Goal: Task Accomplishment & Management: Manage account settings

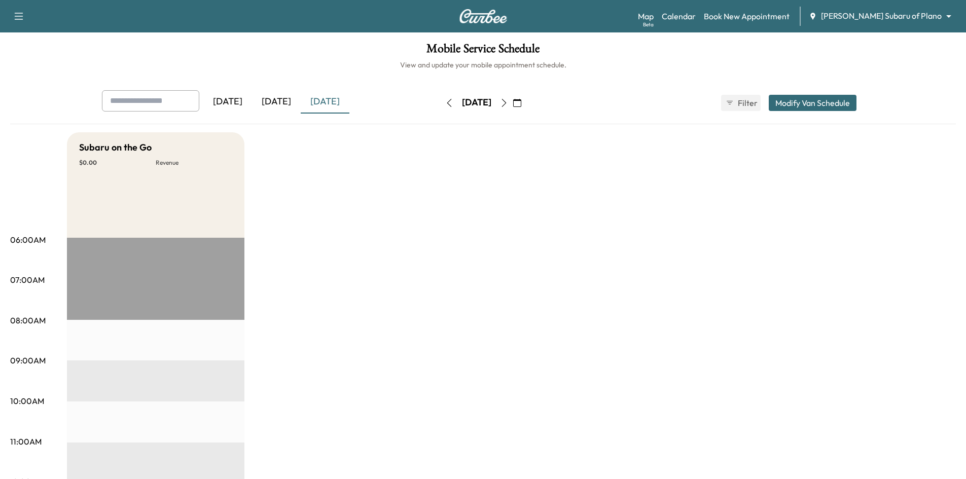
click at [445, 104] on icon "button" at bounding box center [449, 103] width 8 height 8
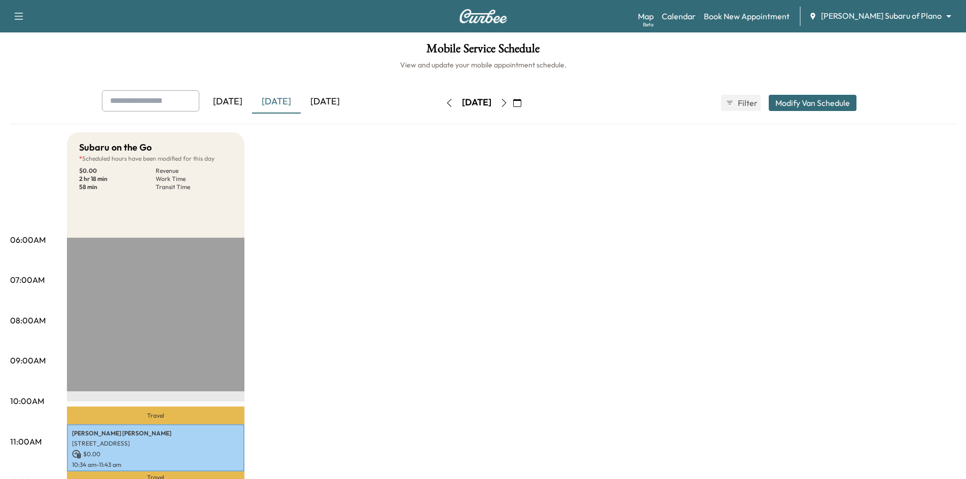
click at [508, 105] on icon "button" at bounding box center [504, 103] width 8 height 8
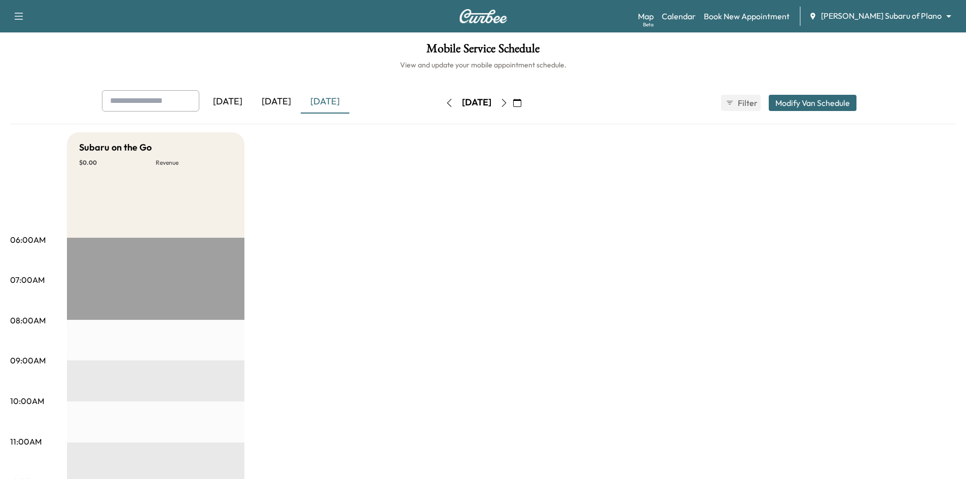
click at [508, 99] on icon "button" at bounding box center [504, 103] width 8 height 8
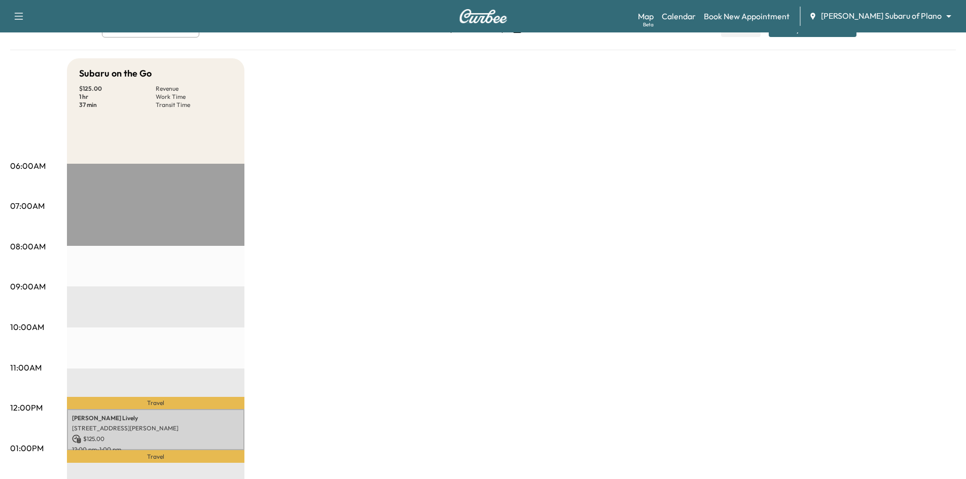
scroll to position [254, 0]
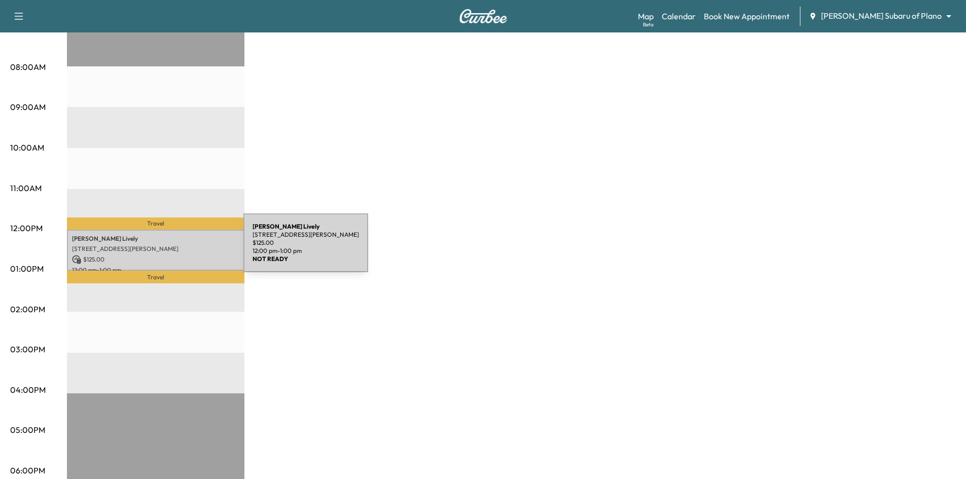
click at [167, 249] on p "[STREET_ADDRESS][PERSON_NAME]" at bounding box center [155, 249] width 167 height 8
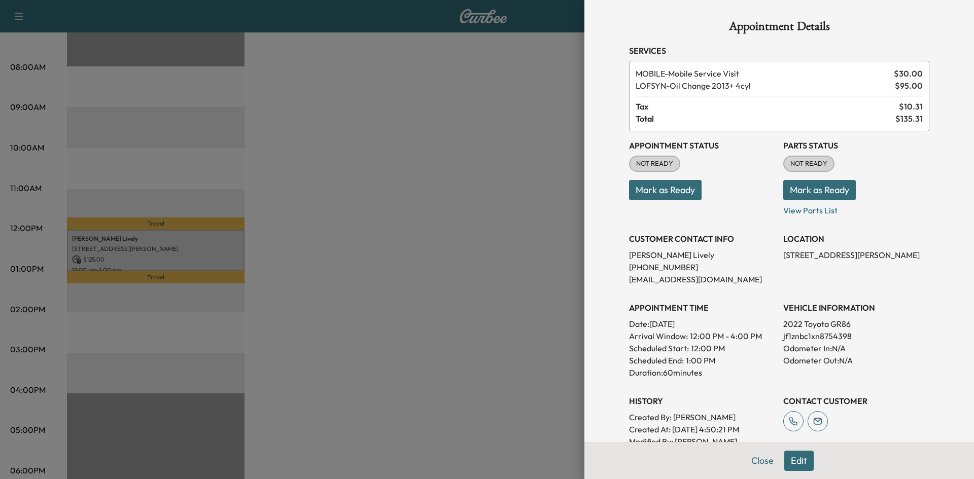
click at [411, 182] on div at bounding box center [487, 239] width 974 height 479
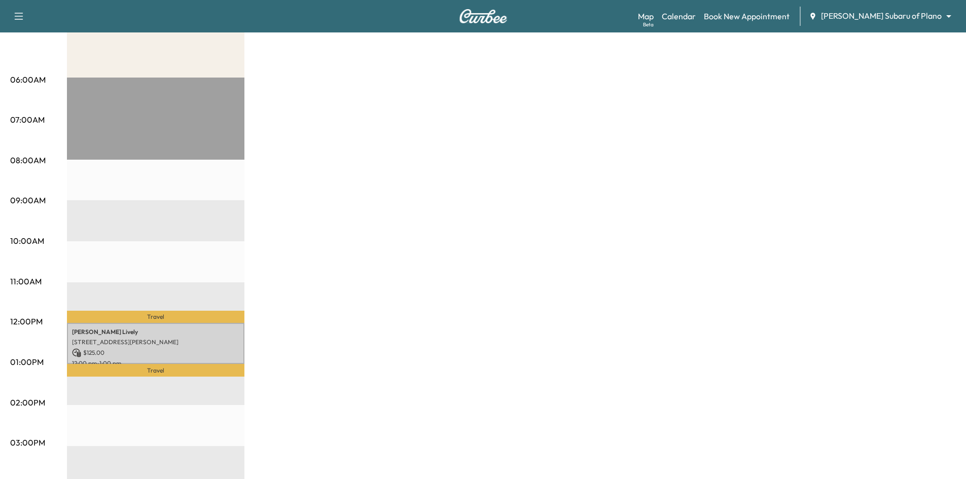
scroll to position [0, 0]
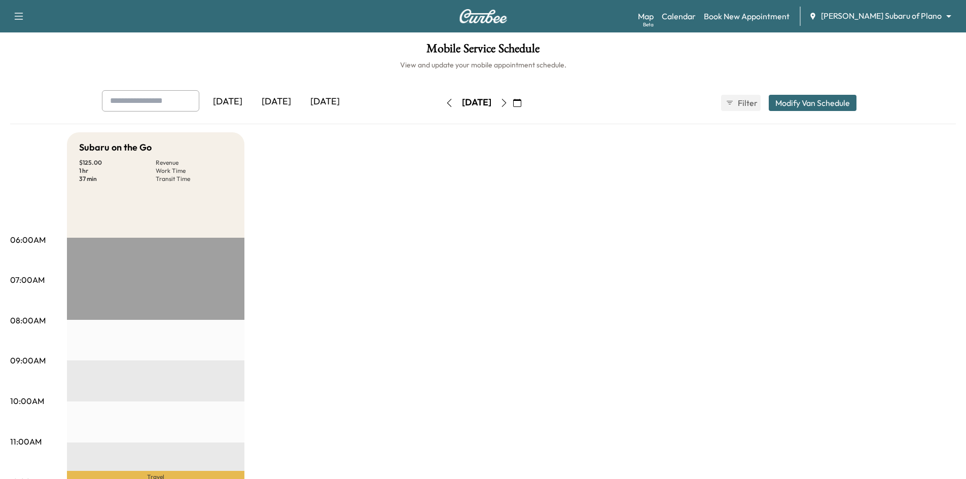
drag, startPoint x: 292, startPoint y: 105, endPoint x: 289, endPoint y: 48, distance: 56.9
click at [289, 100] on div "[DATE]" at bounding box center [276, 101] width 49 height 23
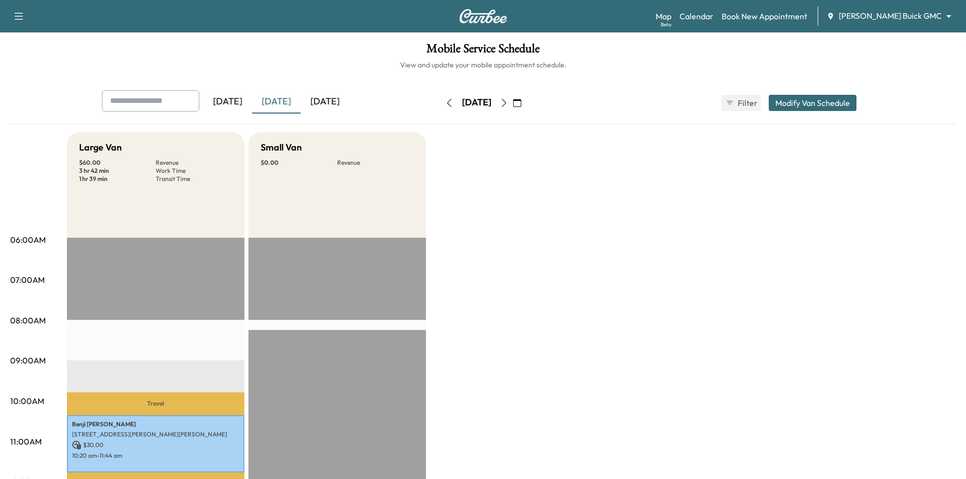
click at [336, 101] on div "[DATE]" at bounding box center [325, 101] width 49 height 23
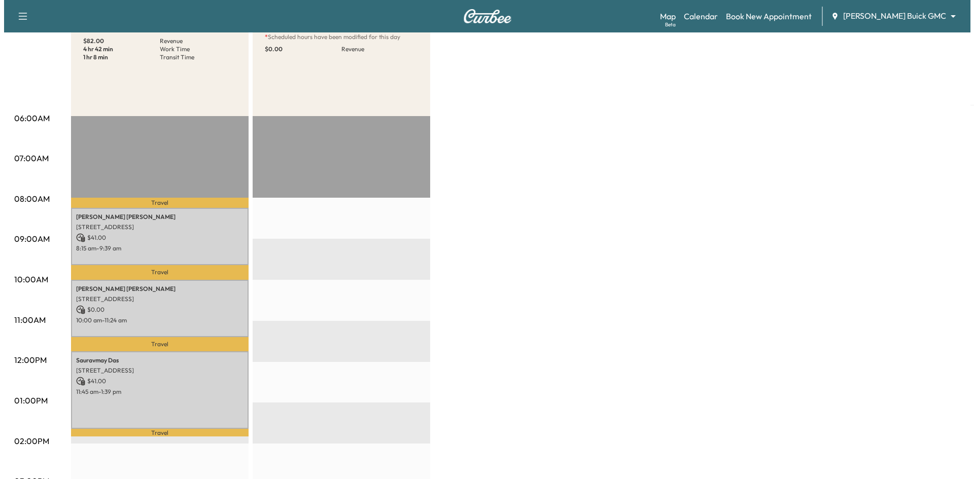
scroll to position [254, 0]
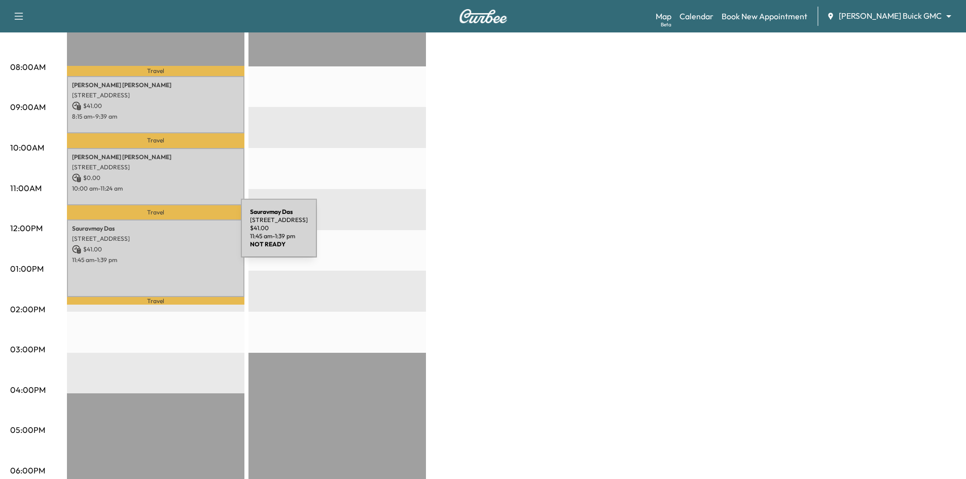
click at [164, 235] on p "4525 Avebury Drive, Plano, TX 75024, United States of America" at bounding box center [155, 239] width 167 height 8
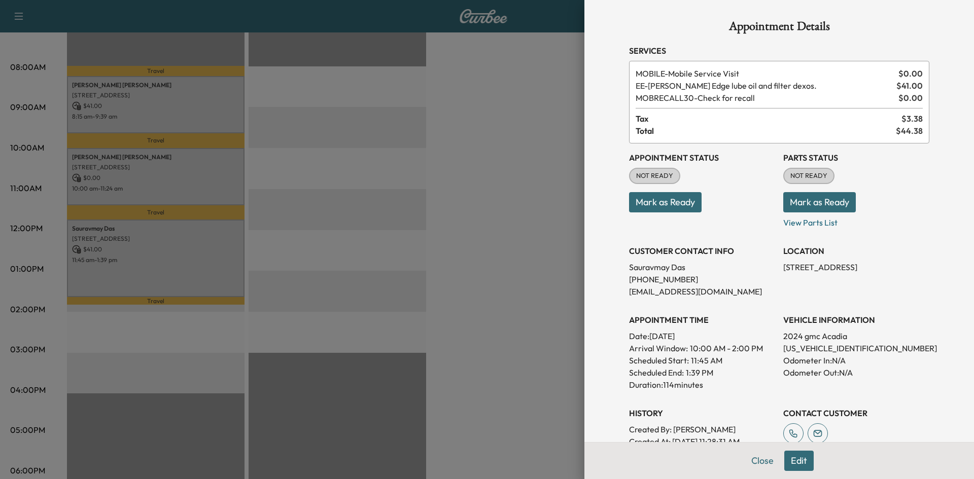
click at [193, 181] on div at bounding box center [487, 239] width 974 height 479
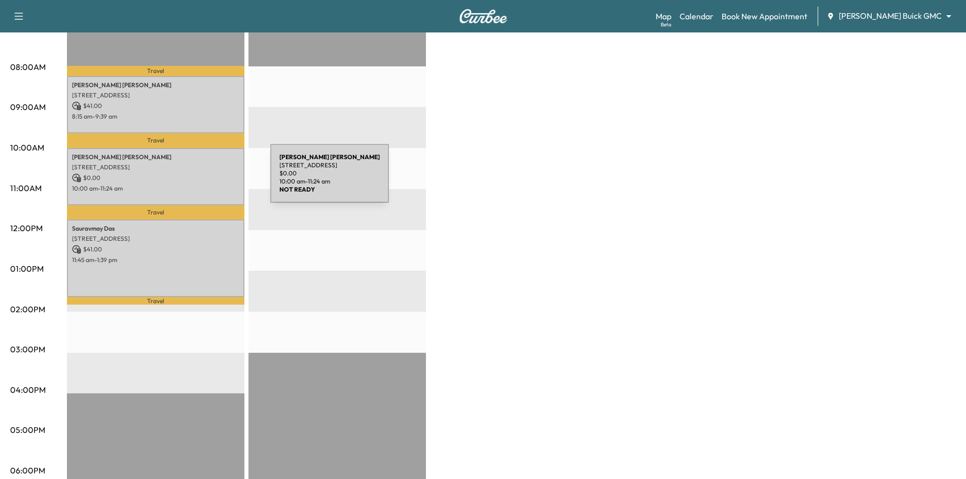
click at [194, 180] on p "$ 0.00" at bounding box center [155, 177] width 167 height 9
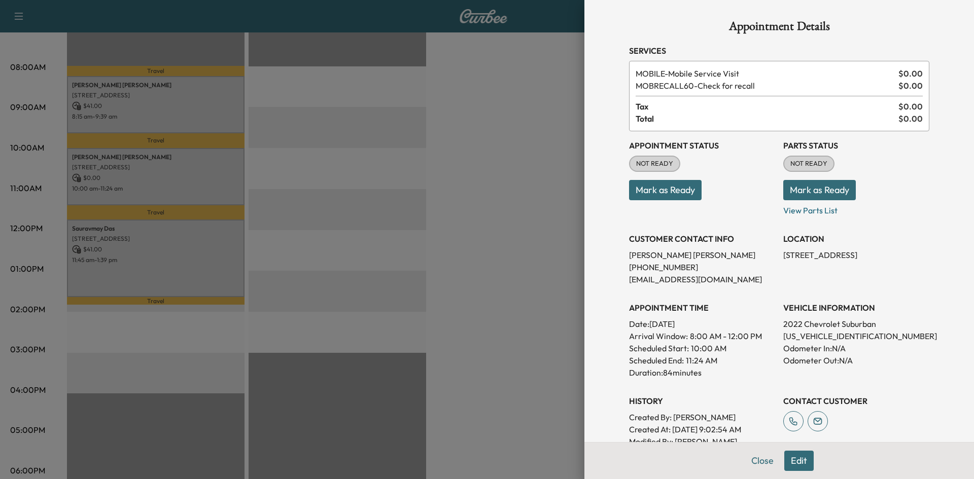
click at [387, 174] on div at bounding box center [487, 239] width 974 height 479
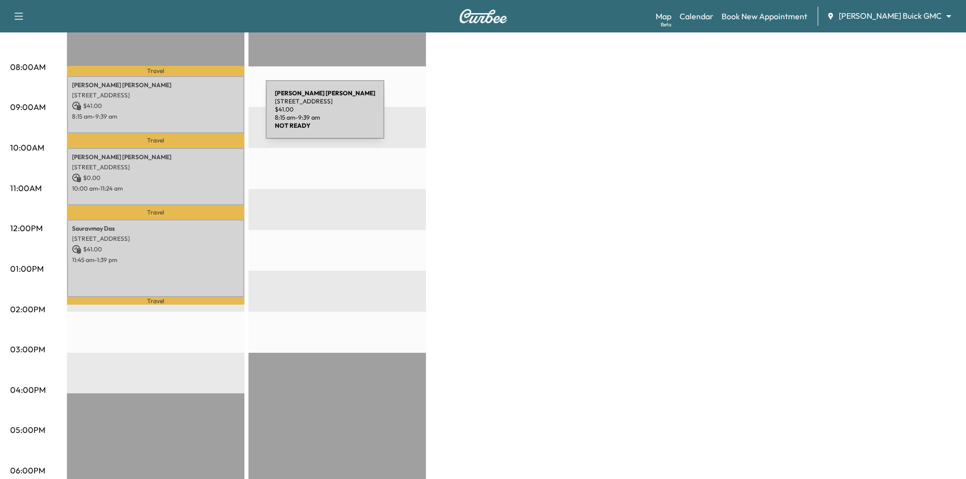
click at [190, 106] on p "$ 41.00" at bounding box center [155, 105] width 167 height 9
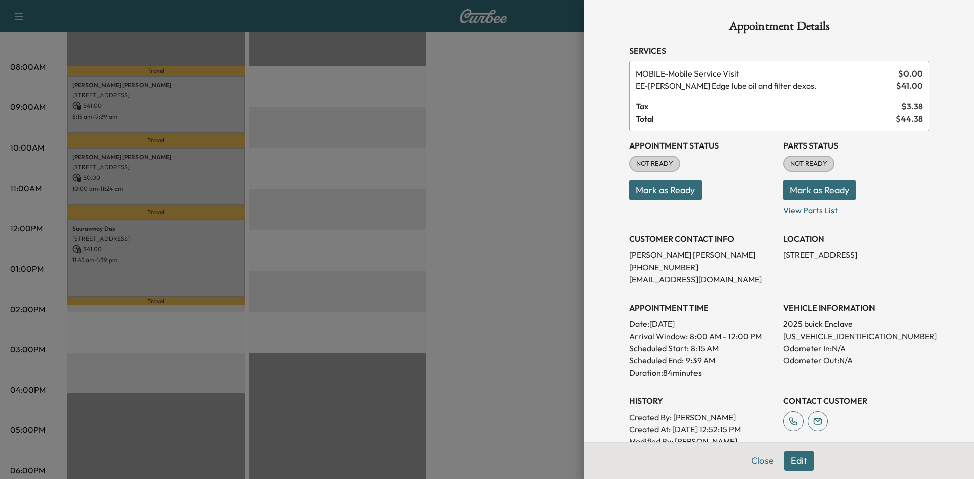
click at [693, 199] on div "Appointment Status NOT READY Mark as Ready" at bounding box center [702, 173] width 146 height 85
drag, startPoint x: 692, startPoint y: 196, endPoint x: 687, endPoint y: 195, distance: 5.2
click at [691, 196] on button "Mark as Ready" at bounding box center [665, 190] width 73 height 20
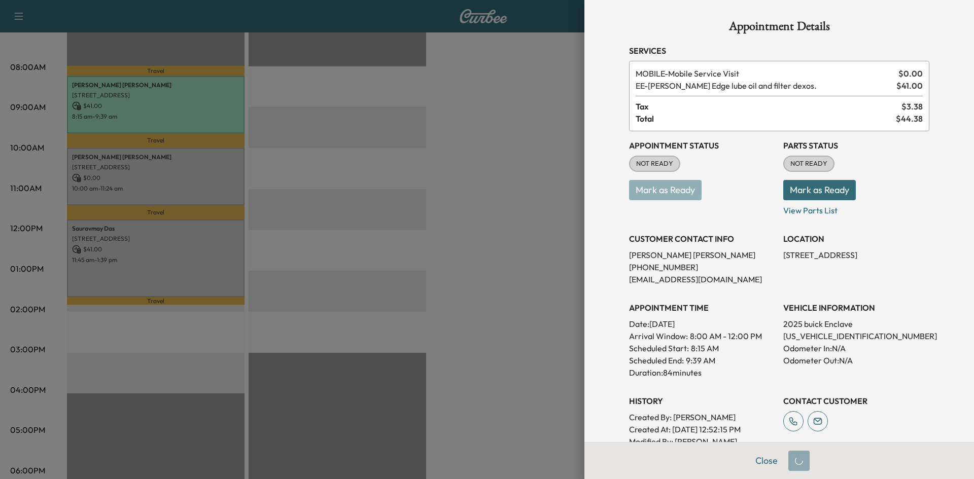
click at [575, 204] on div at bounding box center [487, 239] width 974 height 479
click at [411, 200] on div at bounding box center [487, 239] width 974 height 479
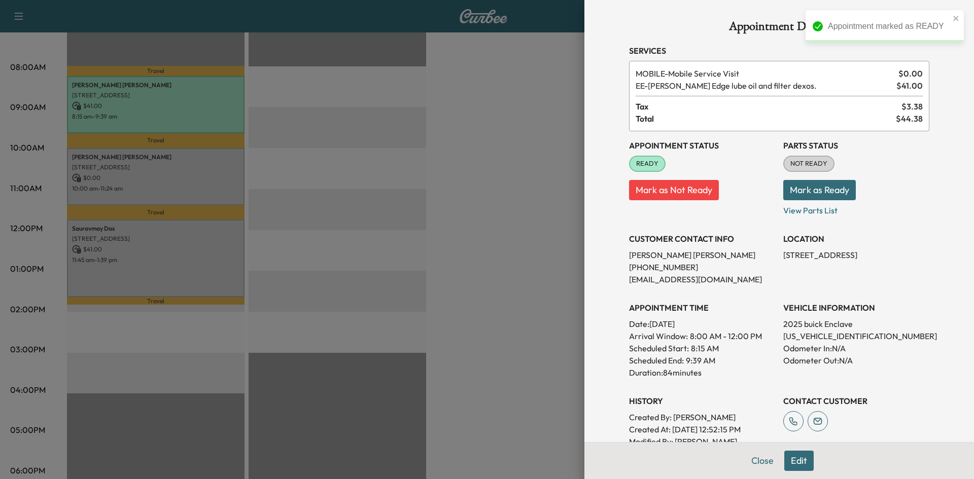
drag, startPoint x: 392, startPoint y: 197, endPoint x: 302, endPoint y: 199, distance: 89.3
click at [372, 198] on div at bounding box center [487, 239] width 974 height 479
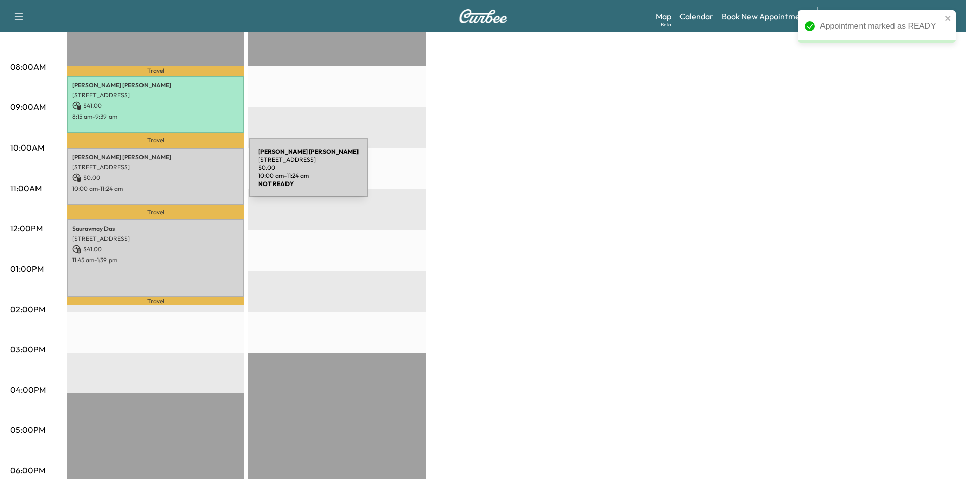
click at [173, 174] on p "$ 0.00" at bounding box center [155, 177] width 167 height 9
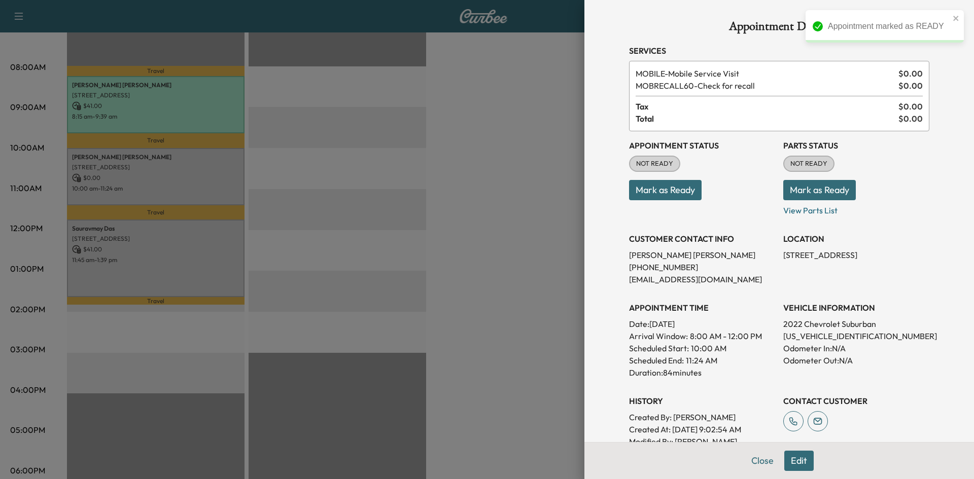
click at [692, 192] on button "Mark as Ready" at bounding box center [665, 190] width 73 height 20
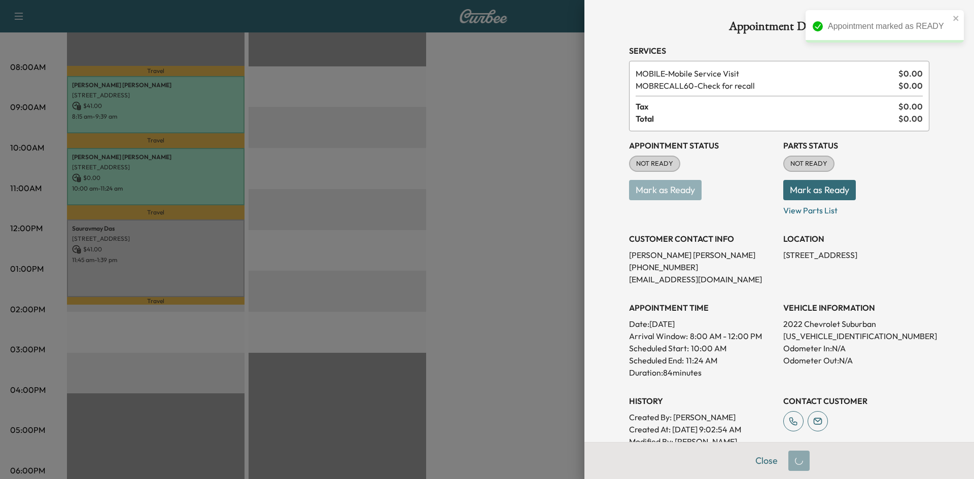
click at [300, 161] on div at bounding box center [487, 239] width 974 height 479
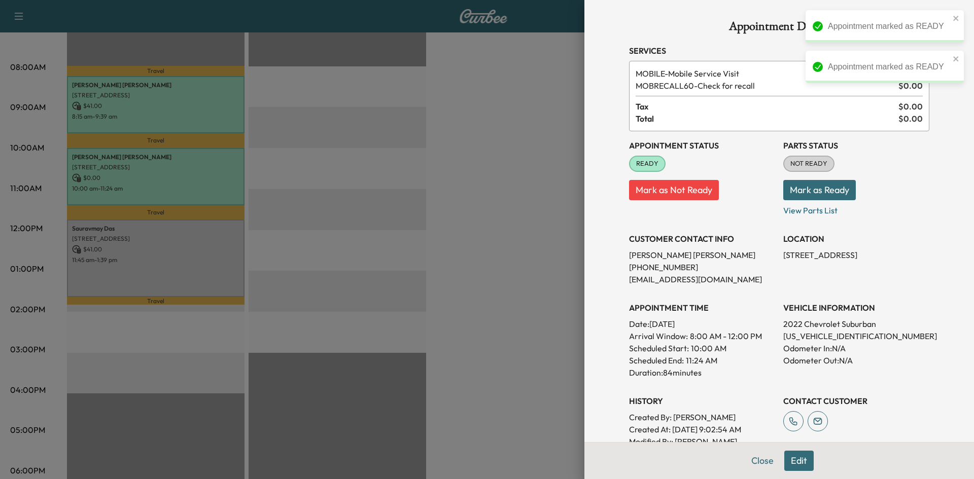
click at [293, 164] on div at bounding box center [487, 239] width 974 height 479
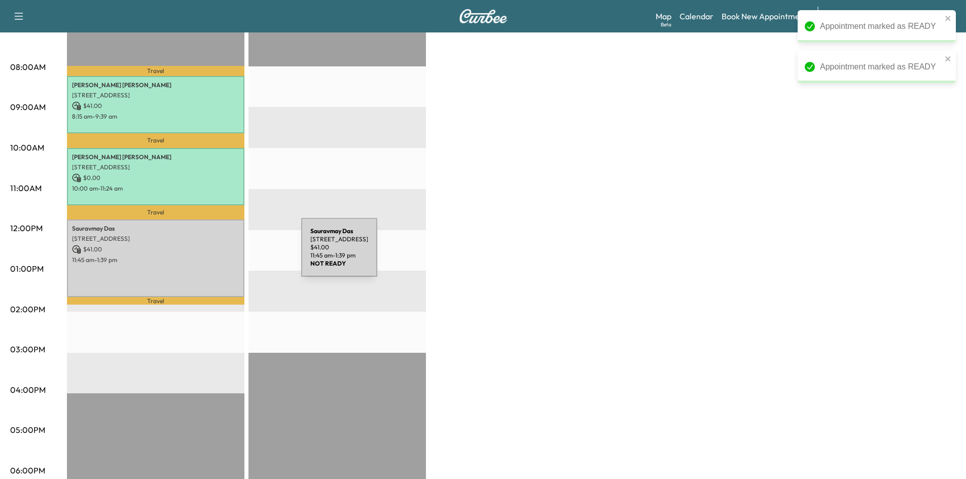
click at [225, 256] on p "11:45 am - 1:39 pm" at bounding box center [155, 260] width 167 height 8
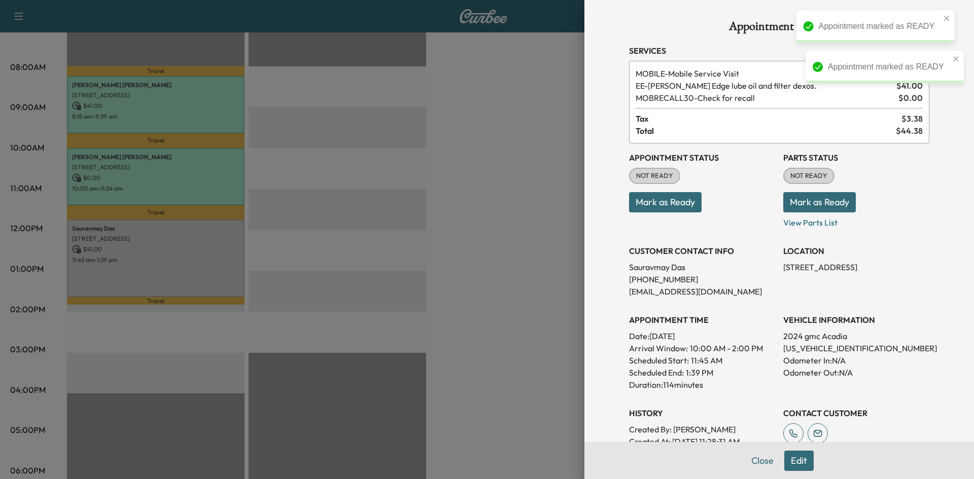
drag, startPoint x: 662, startPoint y: 201, endPoint x: 651, endPoint y: 206, distance: 12.3
click at [662, 202] on button "Mark as Ready" at bounding box center [665, 202] width 73 height 20
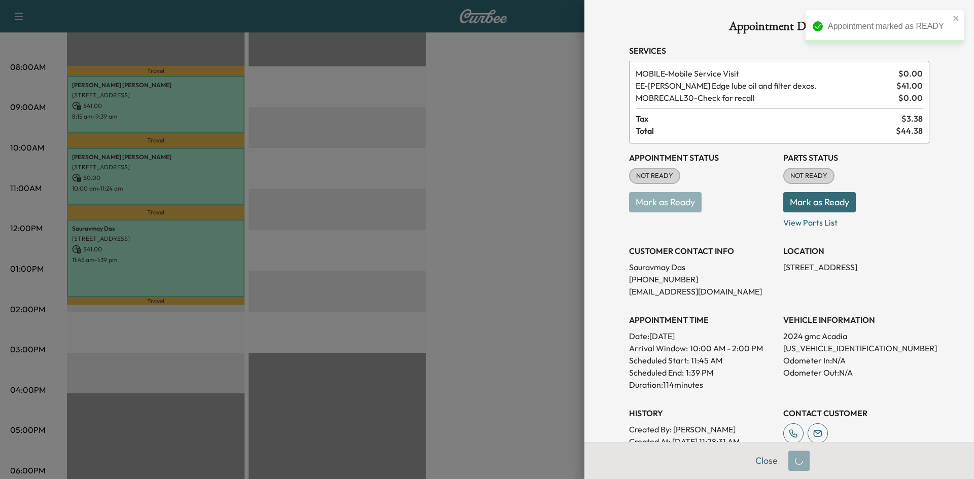
click at [509, 222] on div at bounding box center [487, 239] width 974 height 479
click at [369, 146] on div at bounding box center [487, 239] width 974 height 479
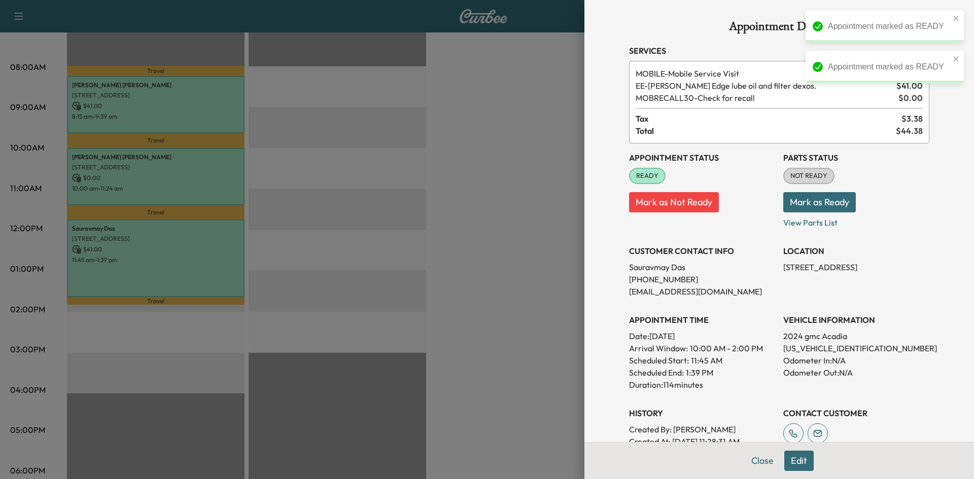
click at [403, 111] on div at bounding box center [487, 239] width 974 height 479
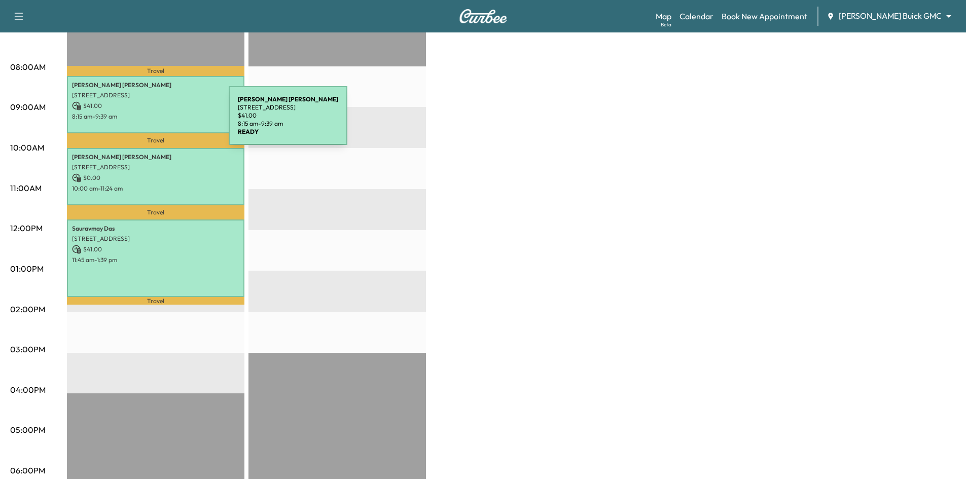
click at [153, 122] on div "David Vasseur 9 Medical Pkwy, Farmers Branch, TX 75234, USA $ 41.00 8:15 am - 9…" at bounding box center [156, 104] width 178 height 57
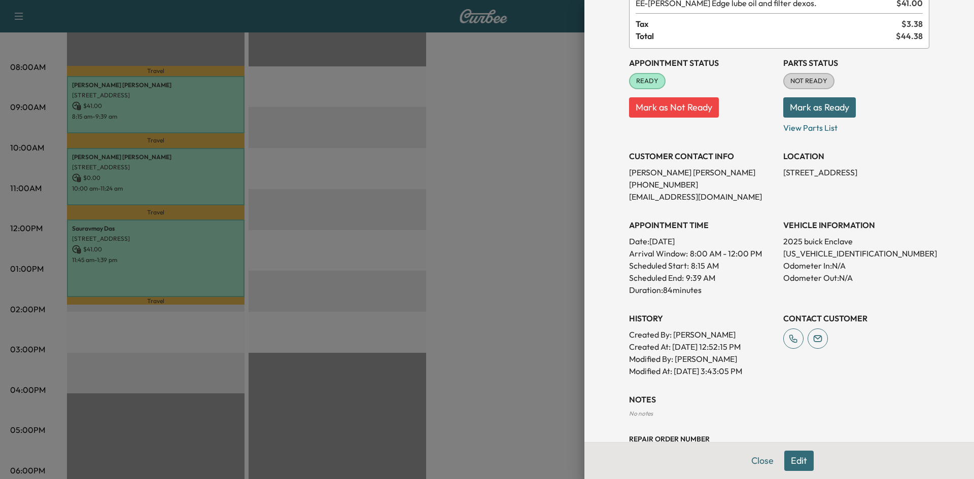
scroll to position [166, 0]
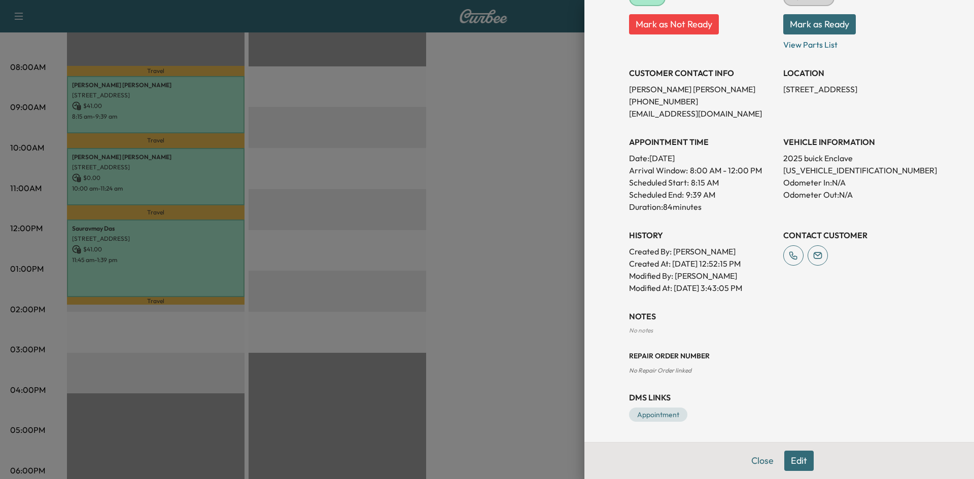
click at [241, 185] on div at bounding box center [487, 239] width 974 height 479
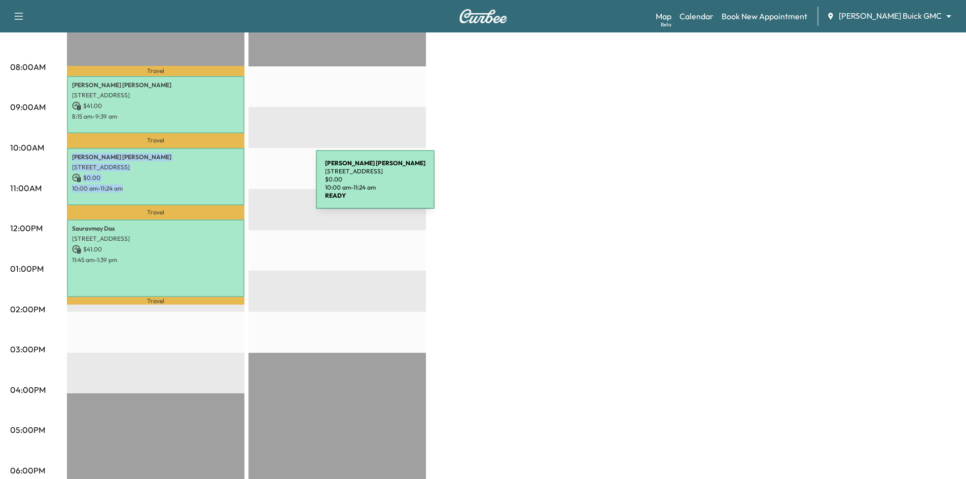
click at [237, 186] on div "Robert Hawkins 7701 Turnberry Ln, Dallas, TX 75248, USA $ 0.00 10:00 am - 11:24…" at bounding box center [156, 176] width 178 height 57
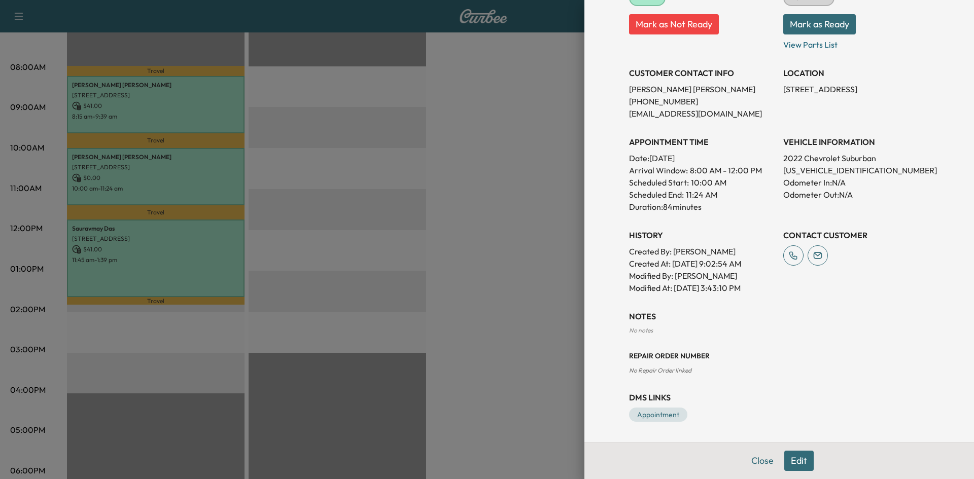
drag, startPoint x: 291, startPoint y: 329, endPoint x: 274, endPoint y: 316, distance: 21.0
click at [291, 328] on div at bounding box center [487, 239] width 974 height 479
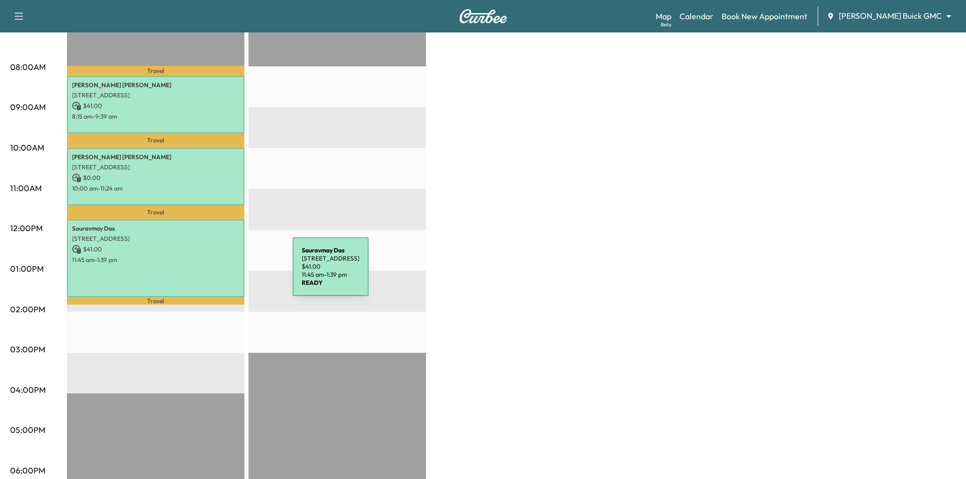
click at [217, 272] on div "Sauravmay [GEOGRAPHIC_DATA][STREET_ADDRESS] $ 41.00 11:45 am - 1:39 pm" at bounding box center [156, 259] width 178 height 78
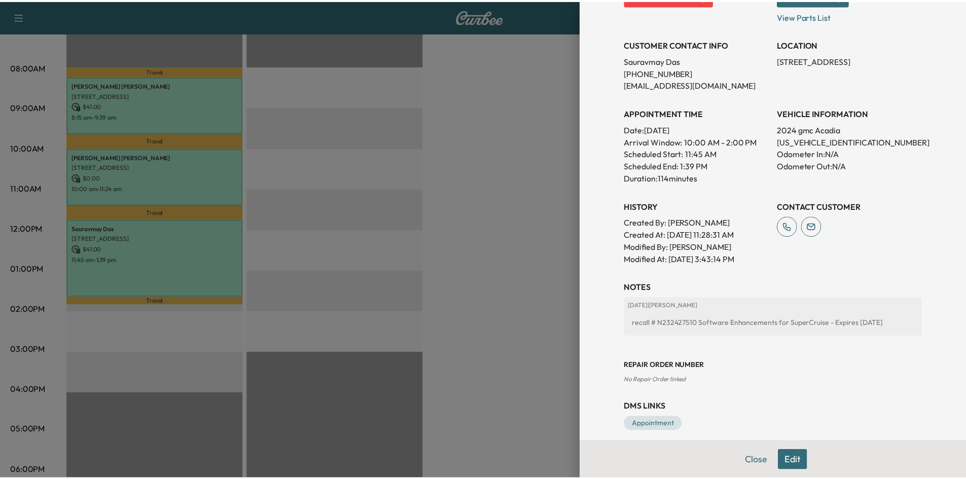
scroll to position [217, 0]
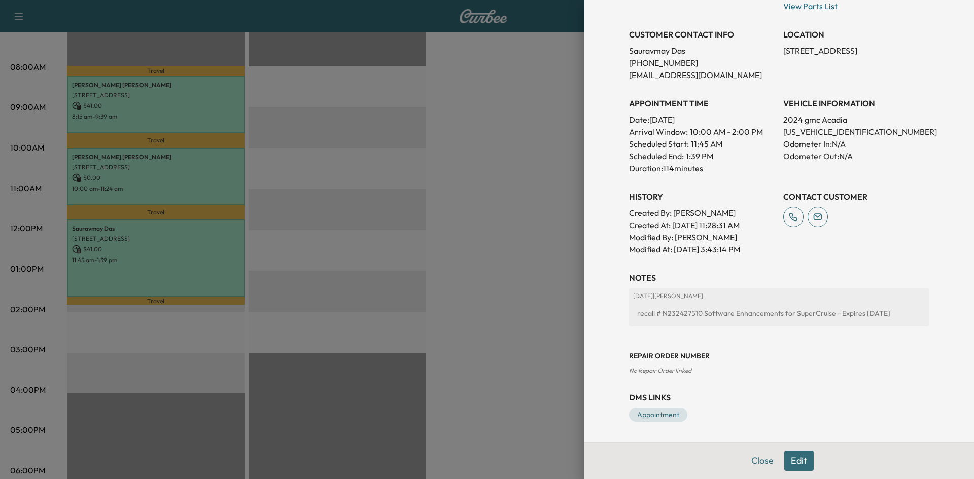
click at [499, 303] on div at bounding box center [487, 239] width 974 height 479
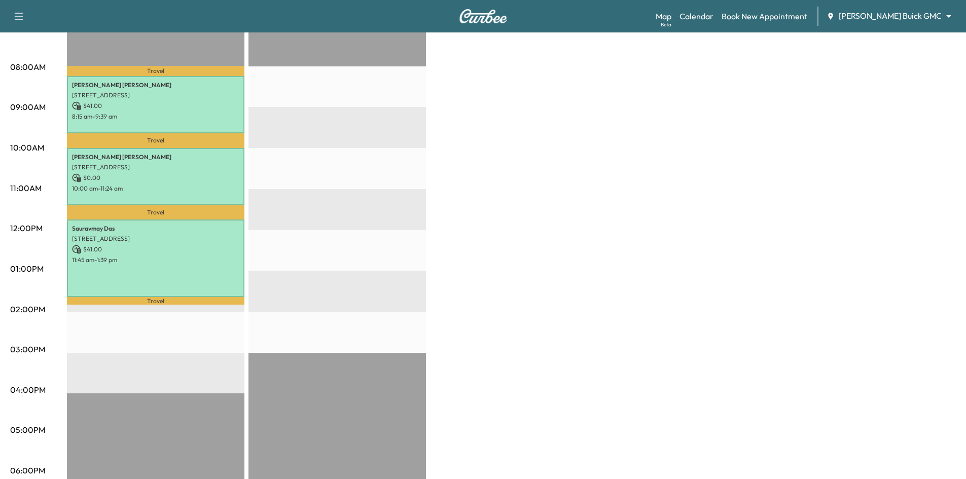
scroll to position [0, 0]
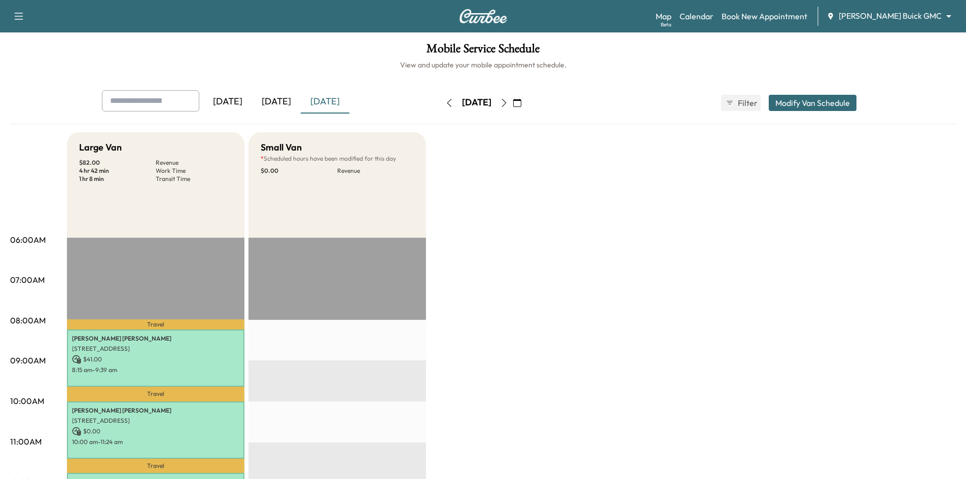
click at [521, 107] on icon "button" at bounding box center [517, 103] width 8 height 8
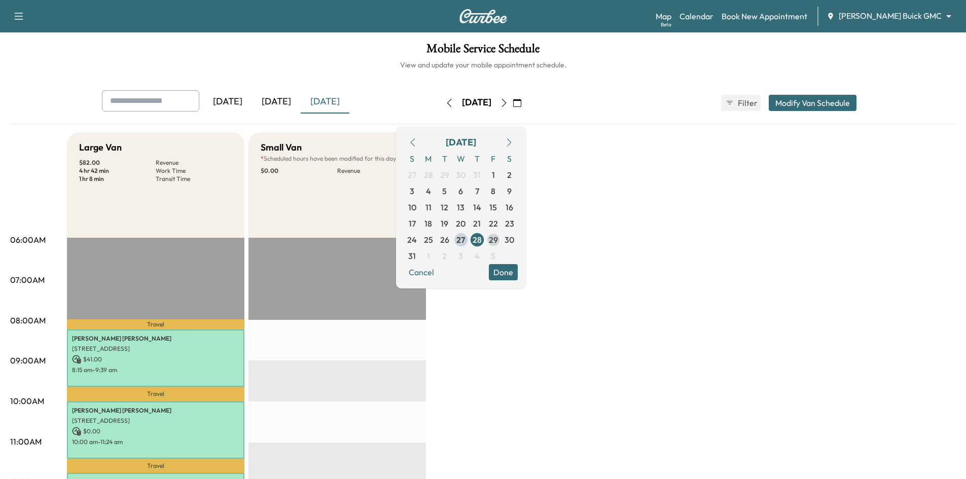
click at [498, 237] on span "29" at bounding box center [493, 240] width 9 height 12
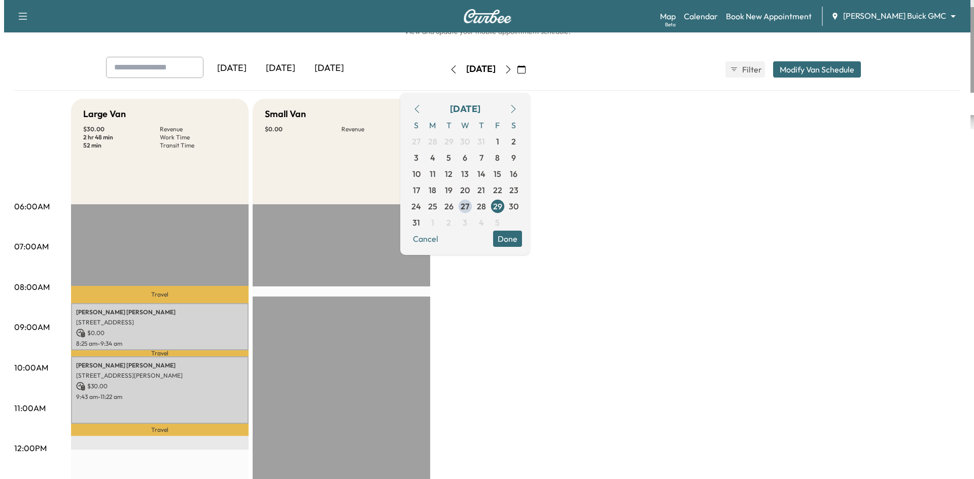
scroll to position [152, 0]
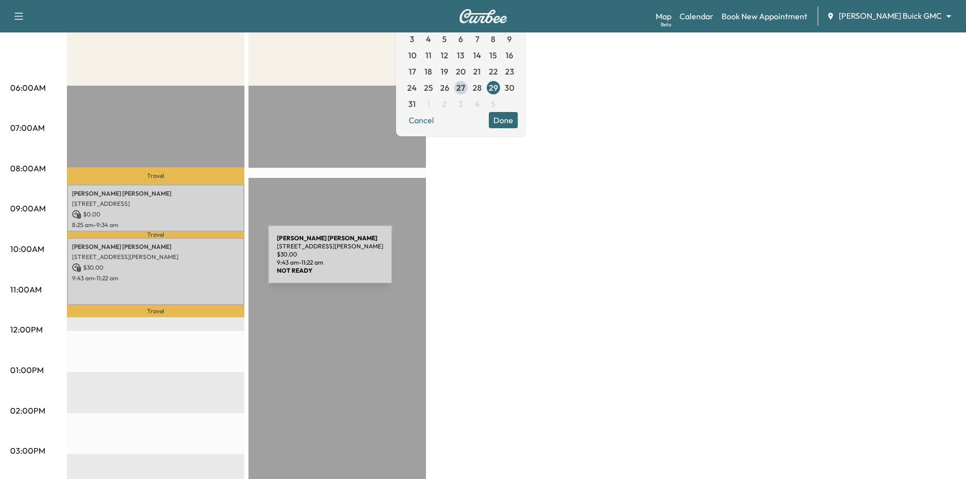
click at [192, 261] on div "Bradley Ross 1700 MILTON DR, PROSPER, TX 75078, USA $ 30.00 9:43 am - 11:22 am" at bounding box center [156, 271] width 178 height 67
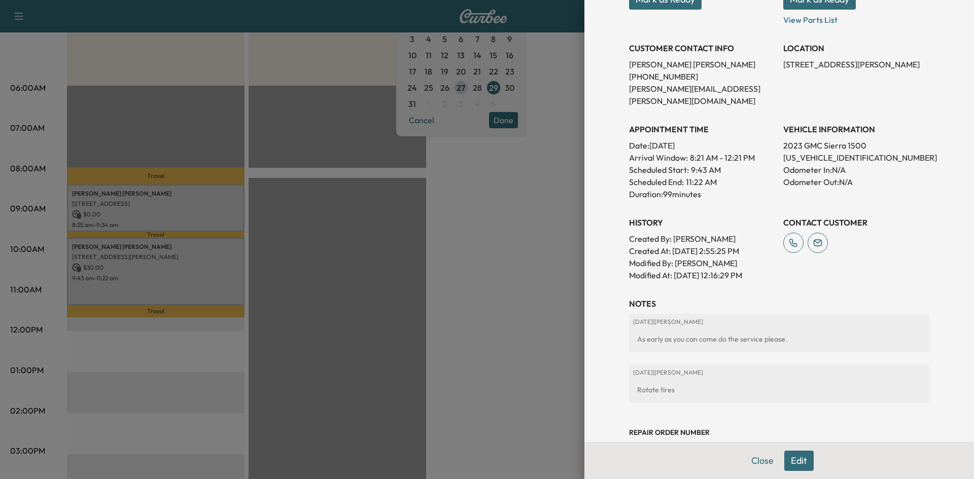
scroll to position [101, 0]
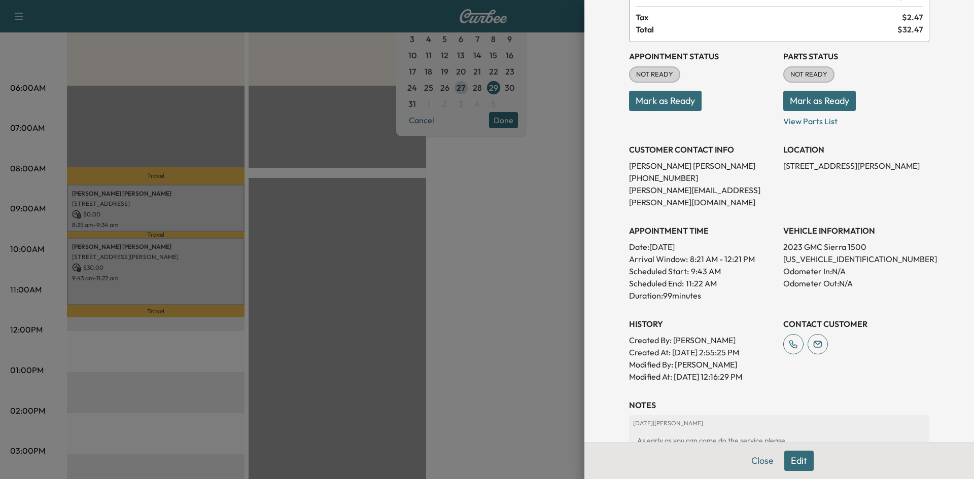
click at [217, 202] on div at bounding box center [487, 239] width 974 height 479
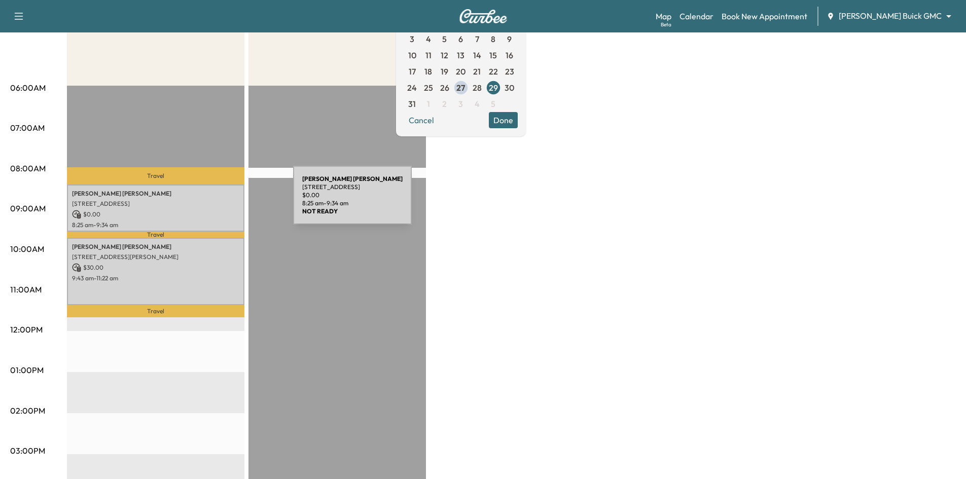
click at [217, 201] on p "[STREET_ADDRESS]" at bounding box center [155, 204] width 167 height 8
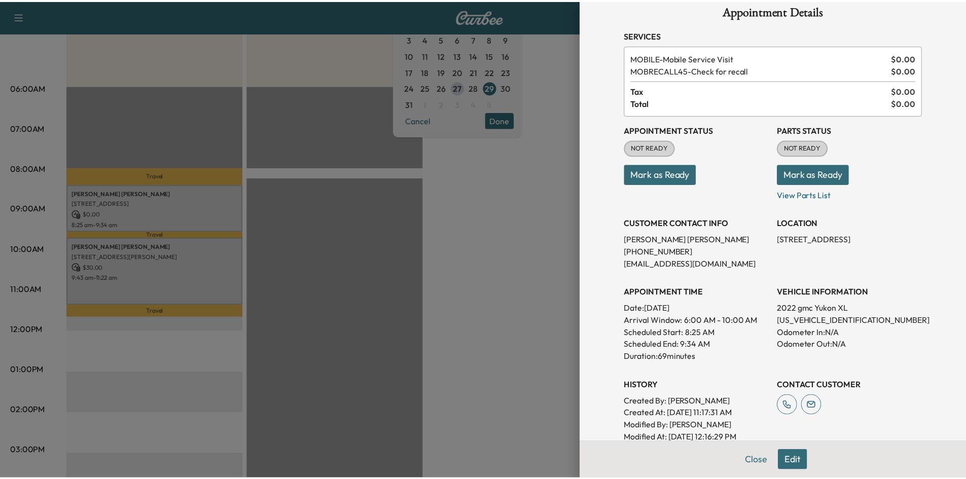
scroll to position [0, 0]
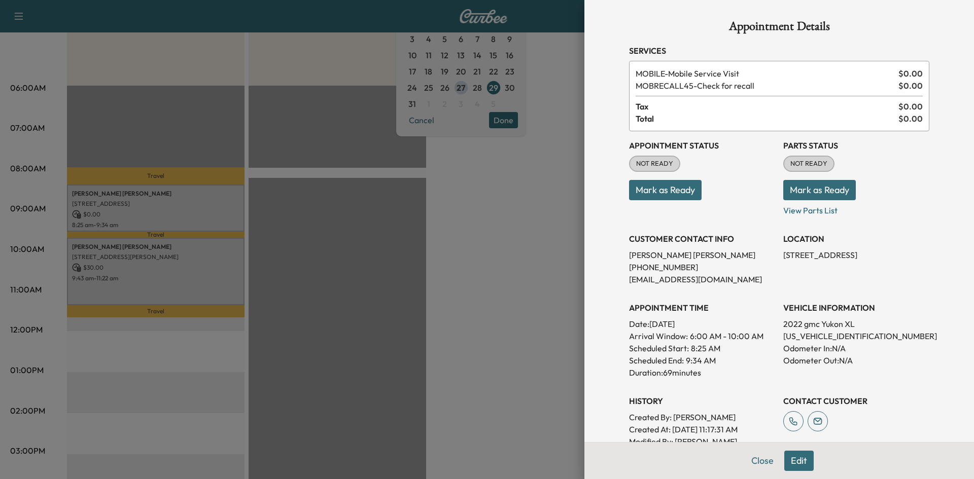
click at [398, 268] on div at bounding box center [487, 239] width 974 height 479
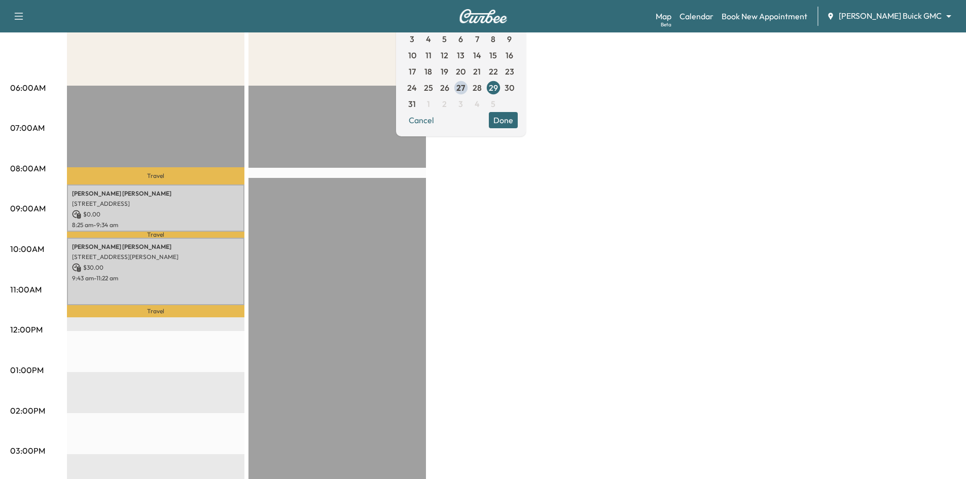
drag, startPoint x: 298, startPoint y: 154, endPoint x: 323, endPoint y: 91, distance: 67.4
click at [308, 129] on div "EST Start" at bounding box center [338, 413] width 178 height 655
click at [485, 88] on span "28" at bounding box center [477, 88] width 16 height 16
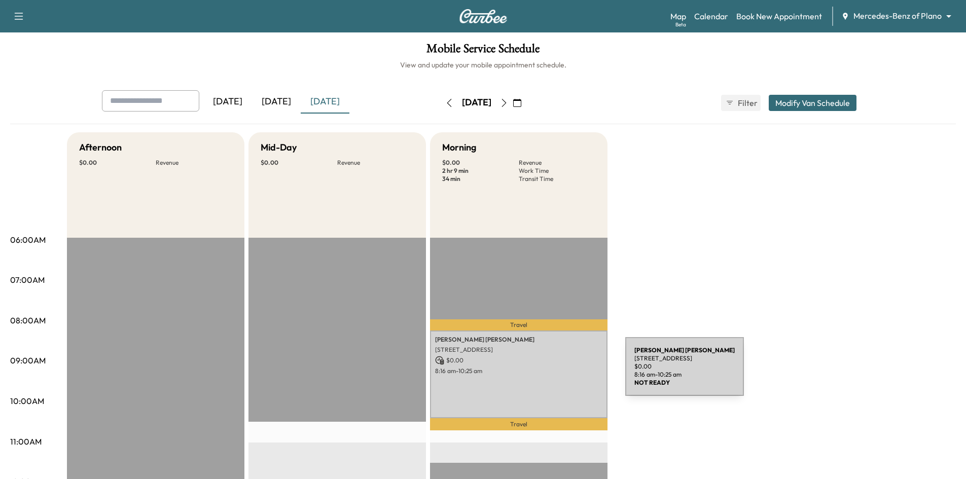
click at [563, 377] on div "Kimberly Powell 3635 Garden Brook Dr, Farmers Branch, TX 75234, USA $ 0.00 8:16…" at bounding box center [519, 375] width 178 height 88
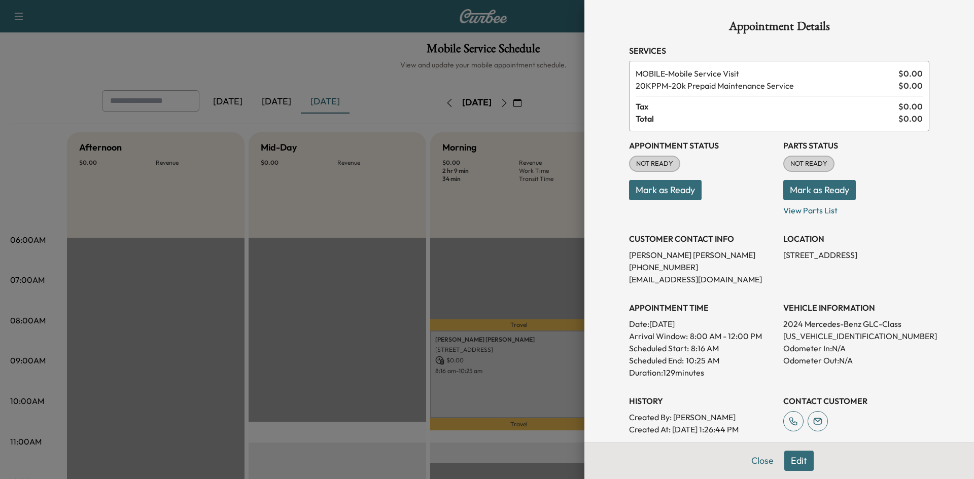
drag, startPoint x: 676, startPoint y: 188, endPoint x: 638, endPoint y: 187, distance: 37.5
click at [676, 187] on button "Mark as Ready" at bounding box center [665, 190] width 73 height 20
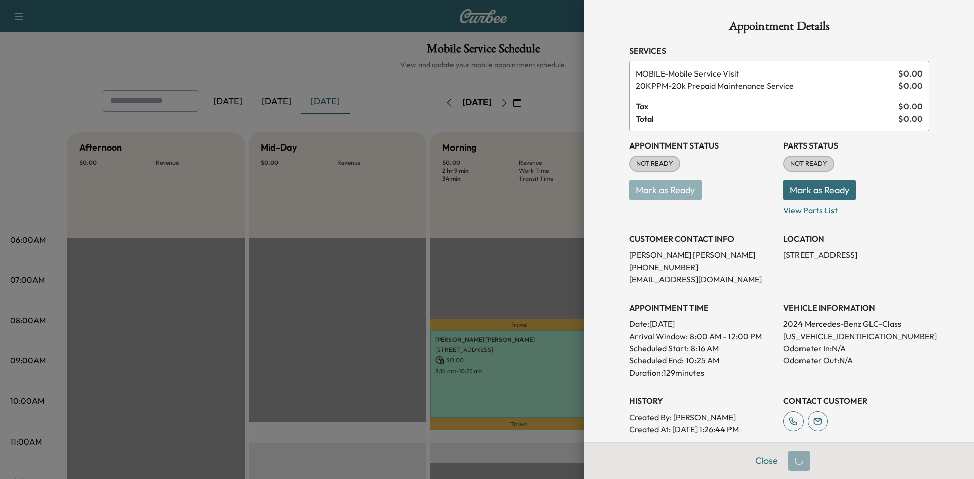
click at [500, 262] on div at bounding box center [487, 239] width 974 height 479
click at [487, 234] on div at bounding box center [487, 239] width 974 height 479
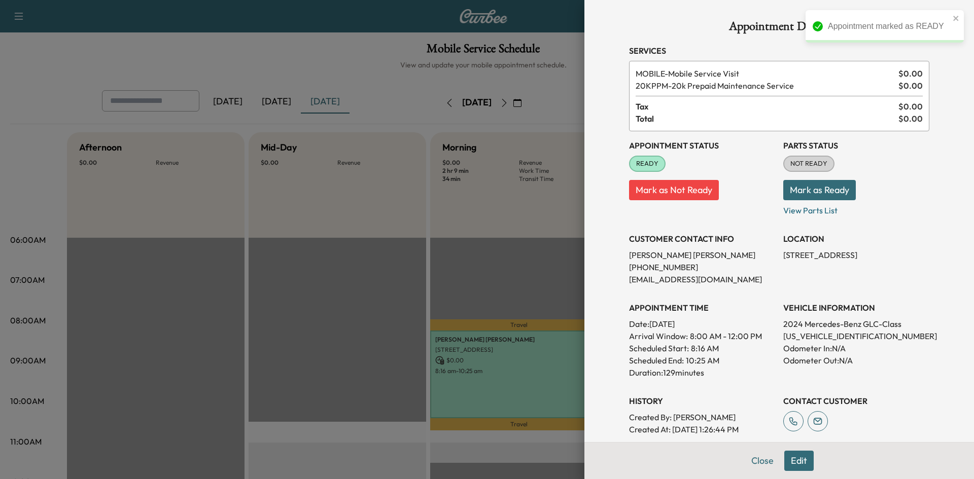
click at [333, 224] on div at bounding box center [487, 239] width 974 height 479
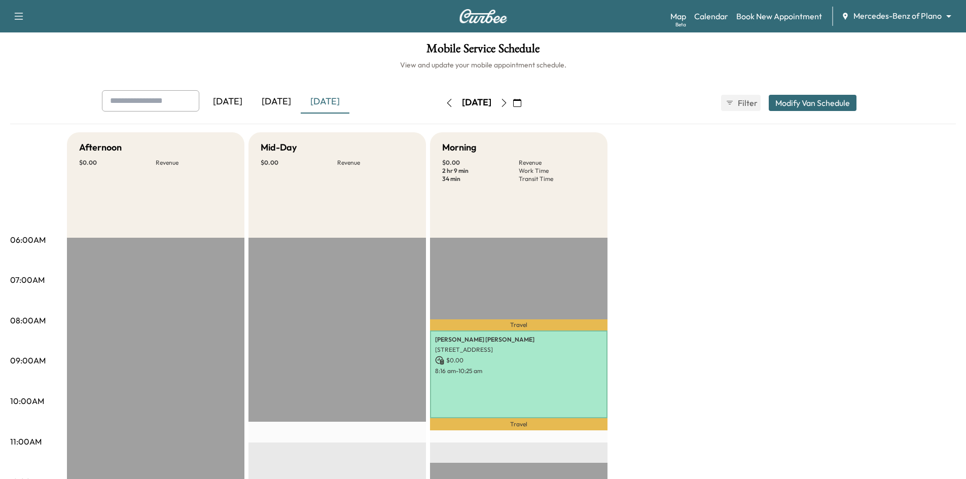
click at [526, 104] on button "button" at bounding box center [517, 103] width 17 height 16
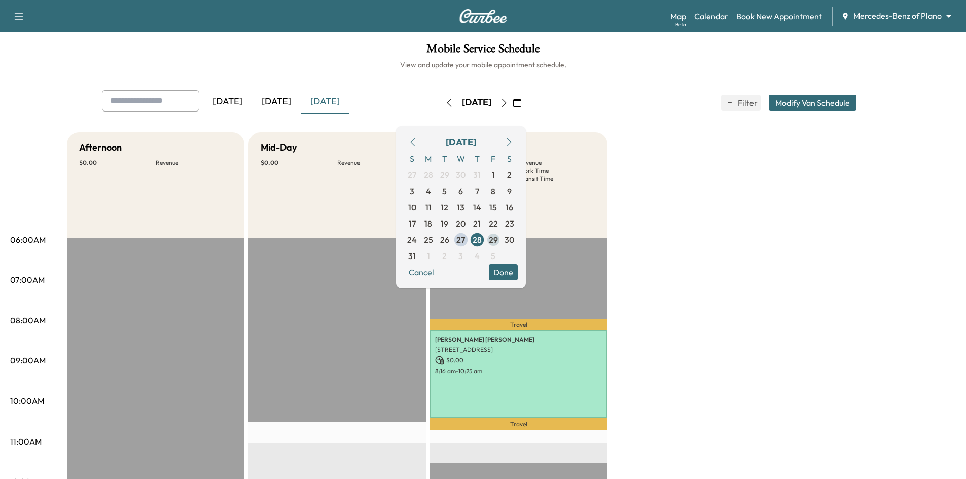
click at [498, 234] on span "29" at bounding box center [493, 240] width 9 height 12
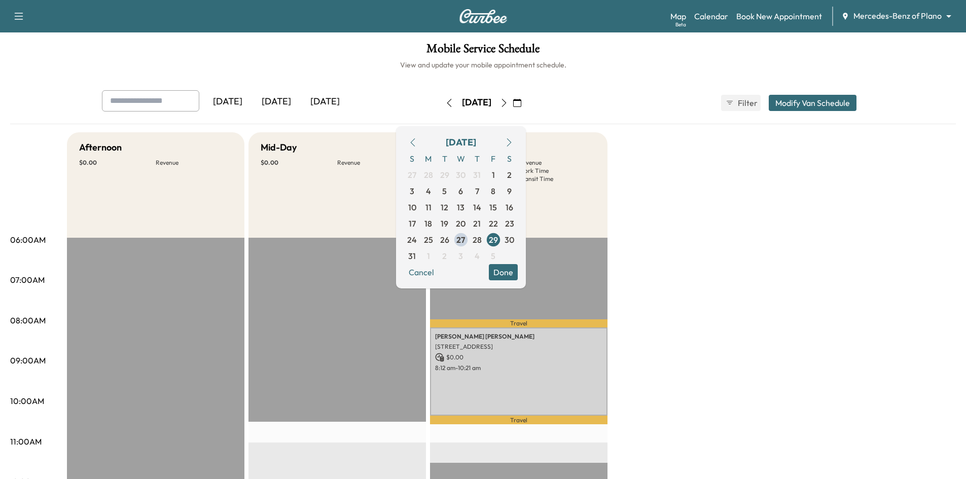
click at [518, 272] on button "Done" at bounding box center [503, 272] width 29 height 16
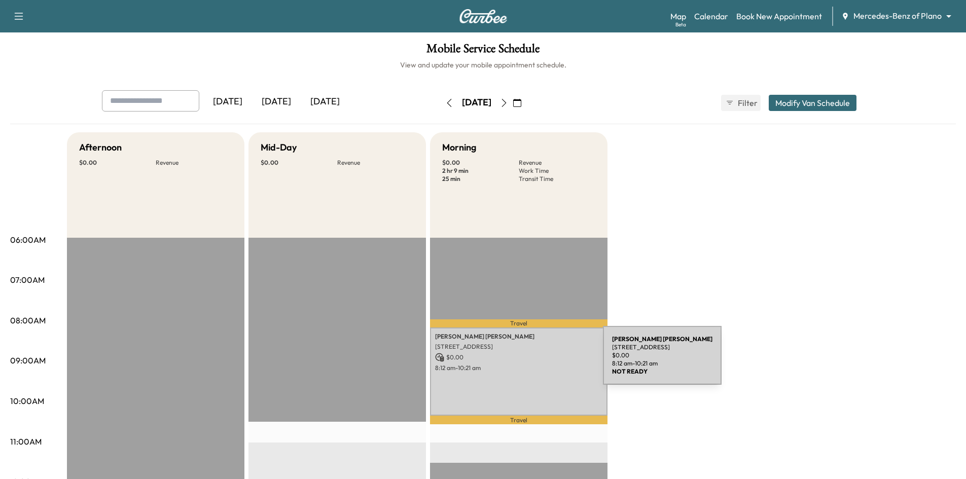
click at [527, 361] on div "Yong Xu 3605 Leighton Ridge Dr, Plano, TX 75025, USA $ 0.00 8:12 am - 10:21 am" at bounding box center [519, 372] width 178 height 88
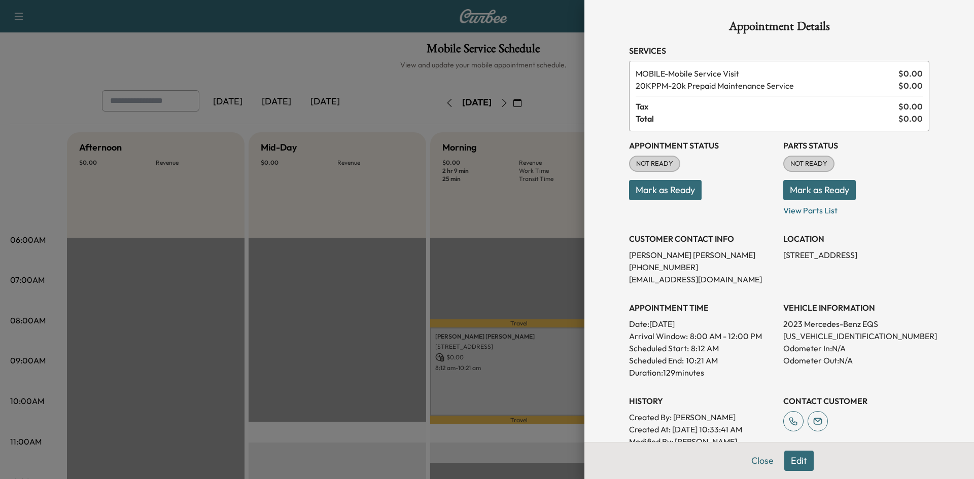
drag, startPoint x: 516, startPoint y: 291, endPoint x: 525, endPoint y: 283, distance: 12.6
click at [517, 289] on div at bounding box center [487, 239] width 974 height 479
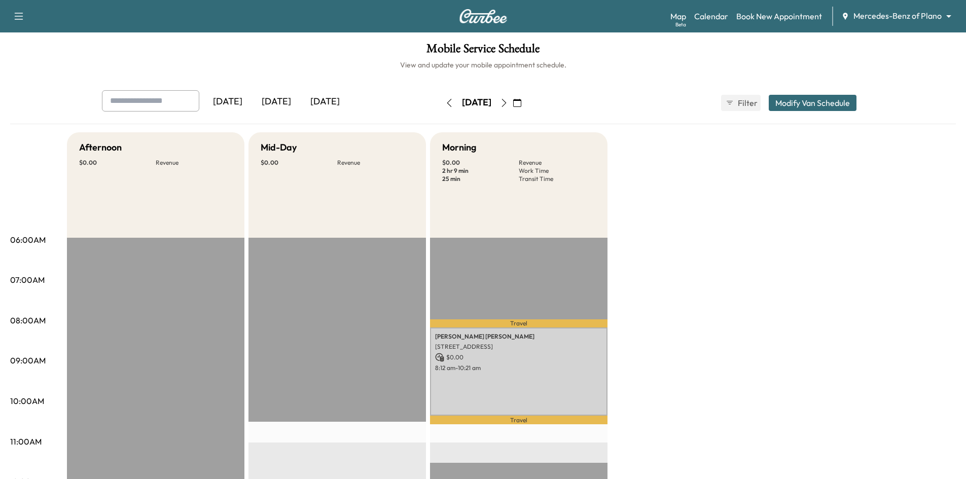
click at [312, 105] on div "[DATE]" at bounding box center [325, 101] width 49 height 23
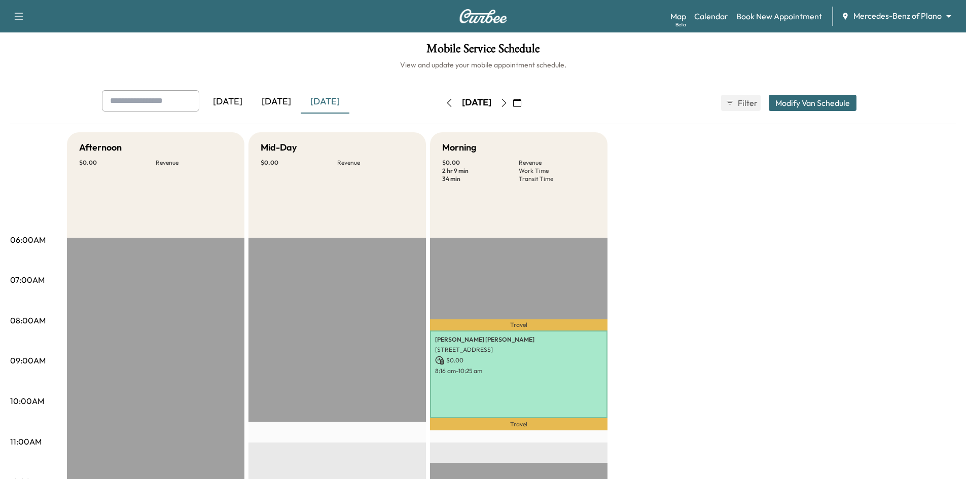
click at [526, 97] on button "button" at bounding box center [517, 103] width 17 height 16
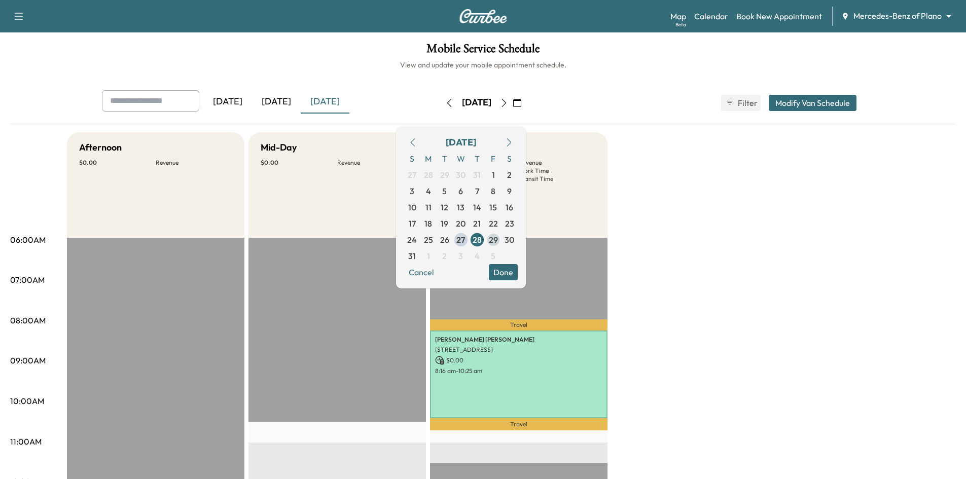
drag, startPoint x: 516, startPoint y: 241, endPoint x: 522, endPoint y: 241, distance: 6.1
click at [498, 242] on span "29" at bounding box center [493, 240] width 9 height 12
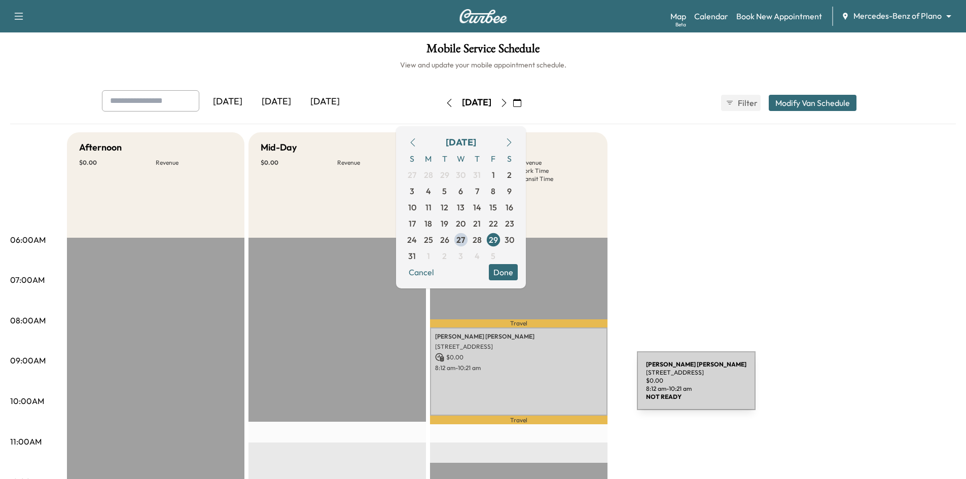
click at [557, 382] on div "Yong Xu 3605 Leighton Ridge Dr, Plano, TX 75025, USA $ 0.00 8:12 am - 10:21 am" at bounding box center [519, 372] width 178 height 88
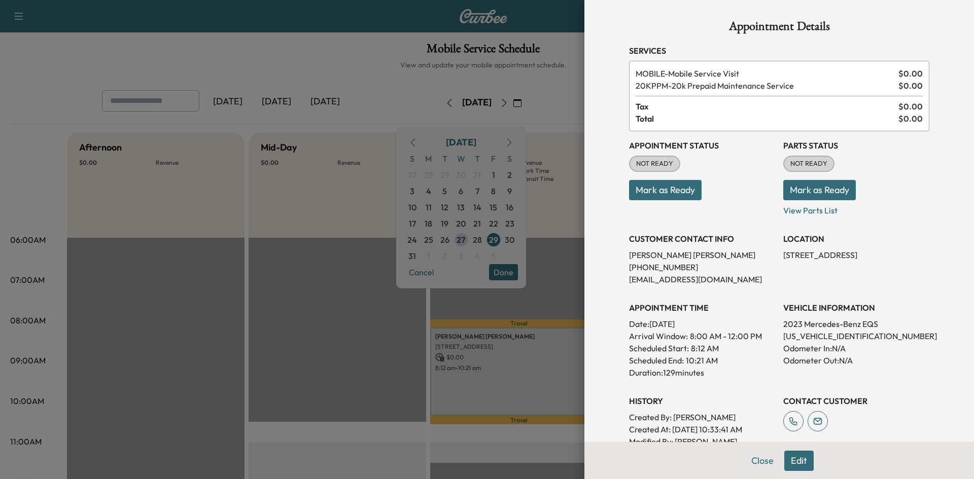
click at [314, 71] on div at bounding box center [487, 239] width 974 height 479
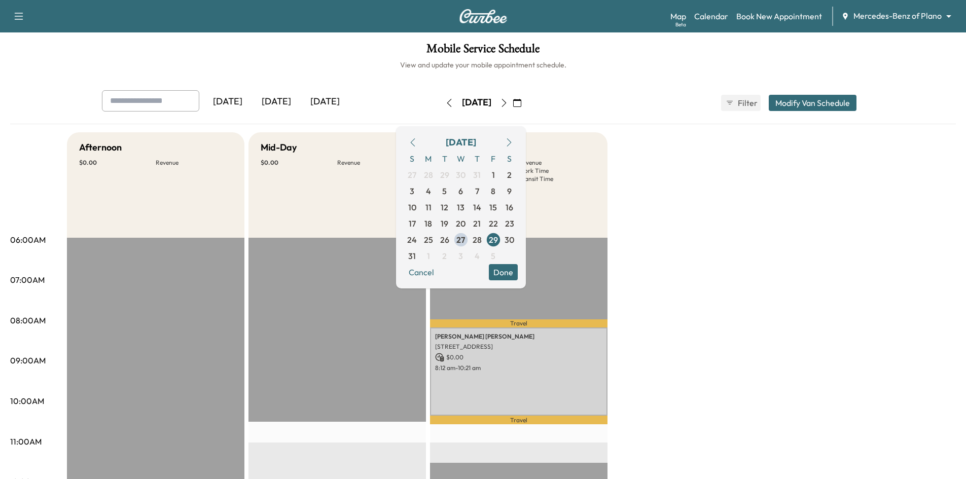
click at [518, 272] on button "Done" at bounding box center [503, 272] width 29 height 16
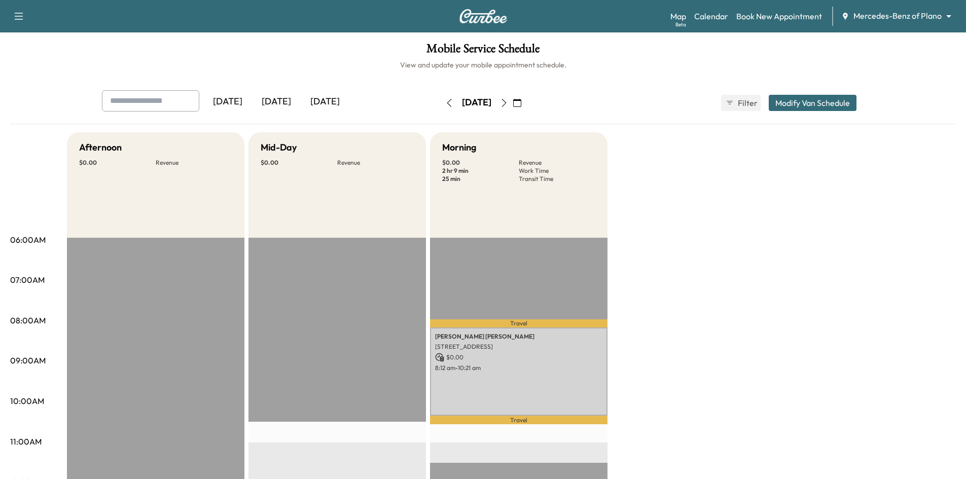
click at [312, 101] on div "[DATE]" at bounding box center [325, 101] width 49 height 23
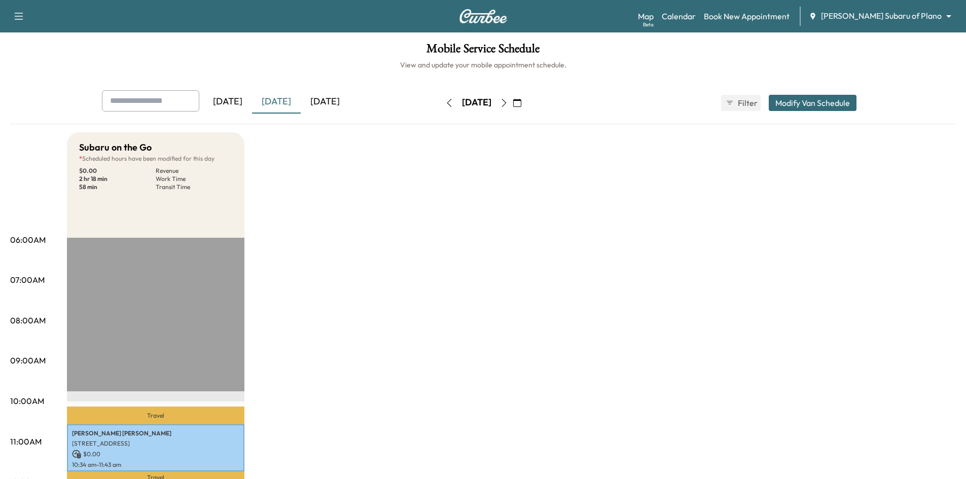
click at [521, 105] on icon "button" at bounding box center [517, 103] width 8 height 8
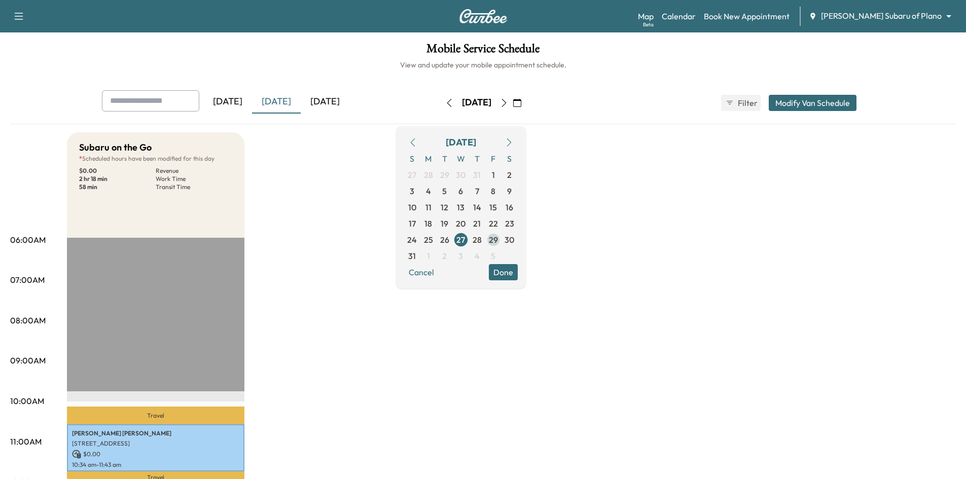
click at [498, 239] on span "29" at bounding box center [493, 240] width 9 height 12
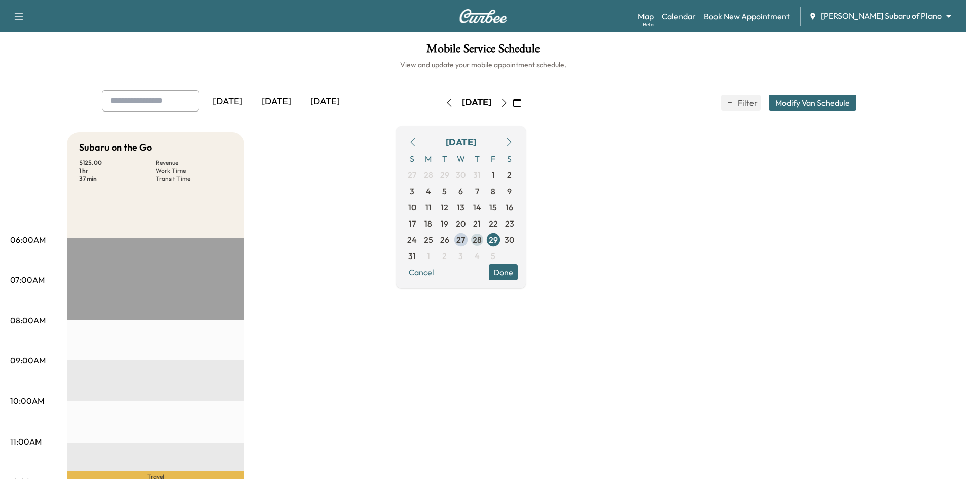
click at [482, 241] on span "28" at bounding box center [477, 240] width 9 height 12
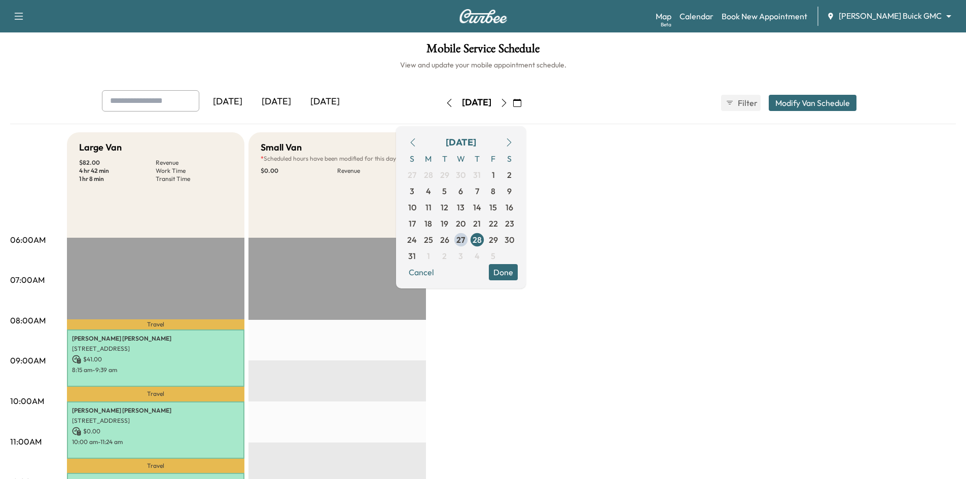
scroll to position [152, 0]
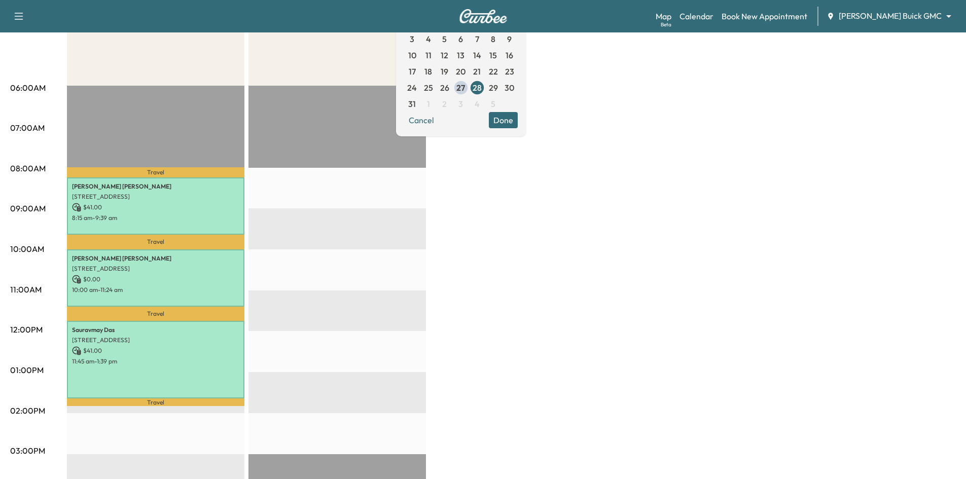
click at [518, 127] on button "Done" at bounding box center [503, 120] width 29 height 16
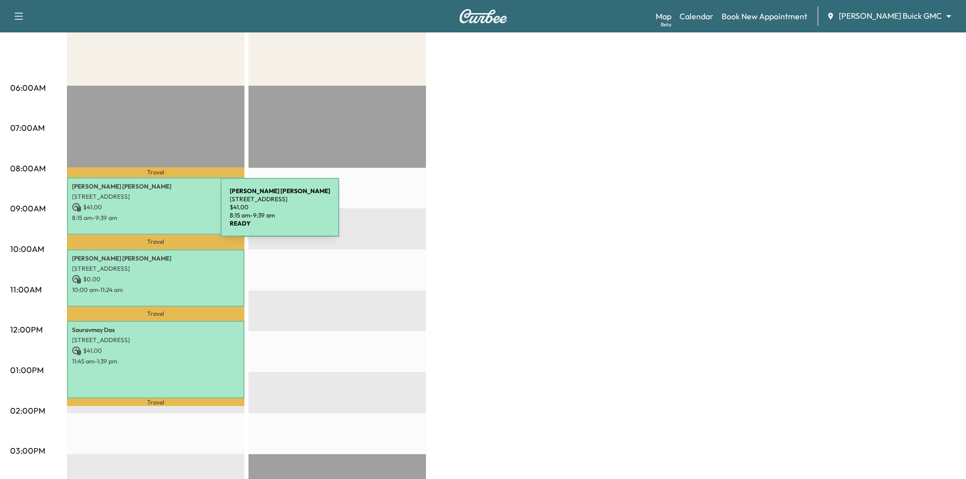
click at [145, 214] on p "8:15 am - 9:39 am" at bounding box center [155, 218] width 167 height 8
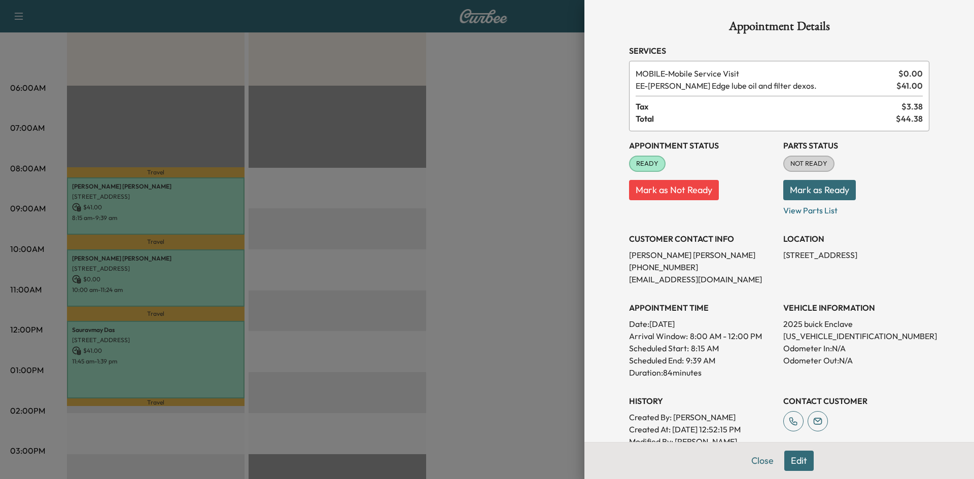
click at [134, 283] on div at bounding box center [487, 239] width 974 height 479
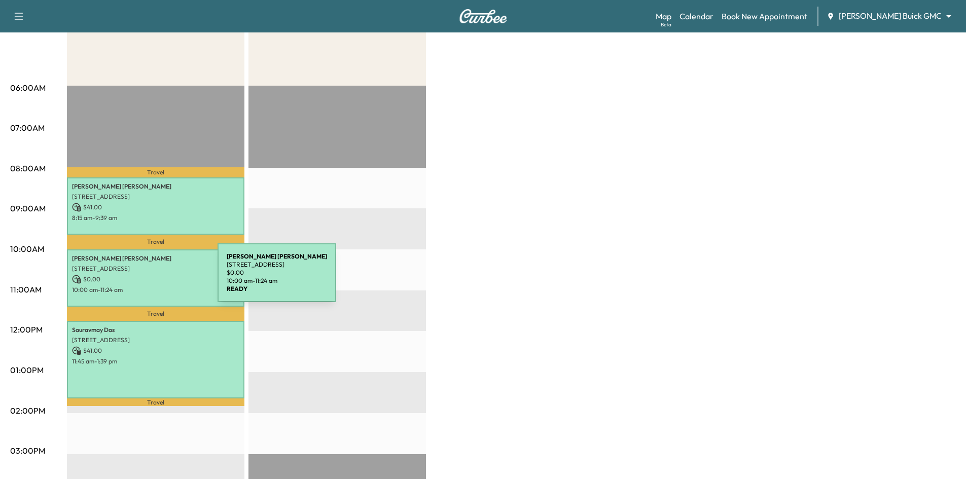
click at [142, 279] on p "$ 0.00" at bounding box center [155, 279] width 167 height 9
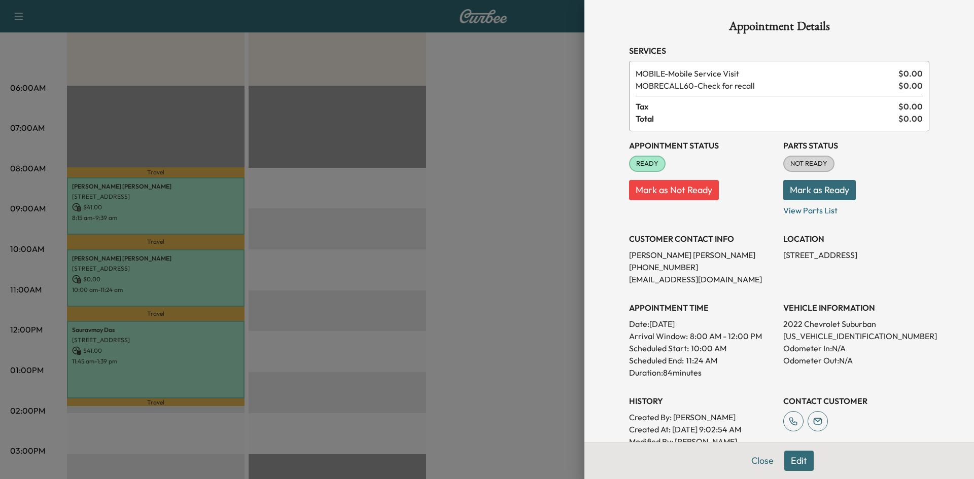
click at [225, 349] on div at bounding box center [487, 239] width 974 height 479
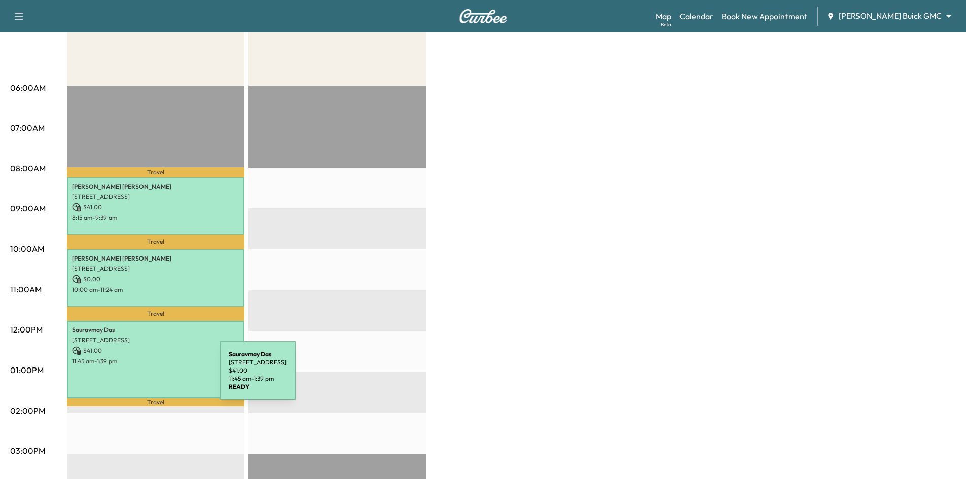
click at [145, 376] on div "Sauravmay [GEOGRAPHIC_DATA][STREET_ADDRESS] $ 41.00 11:45 am - 1:39 pm" at bounding box center [156, 360] width 178 height 78
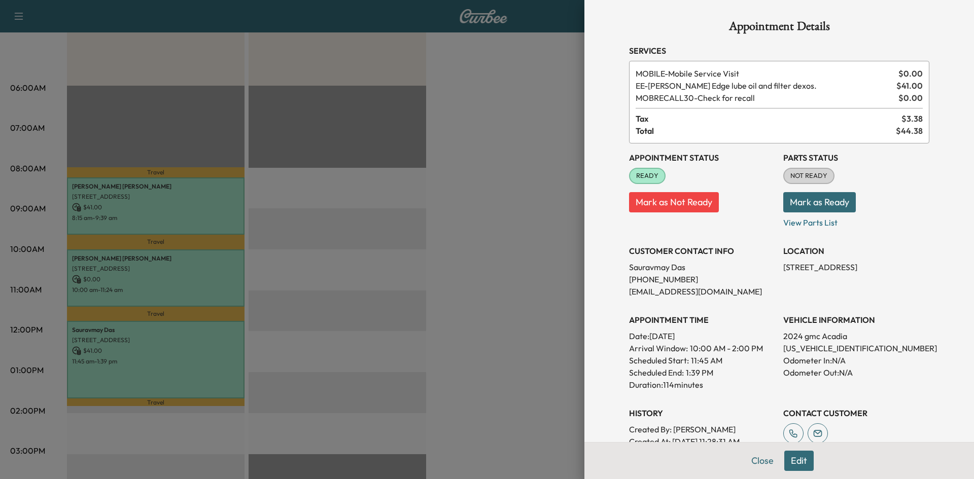
click at [422, 253] on div at bounding box center [487, 239] width 974 height 479
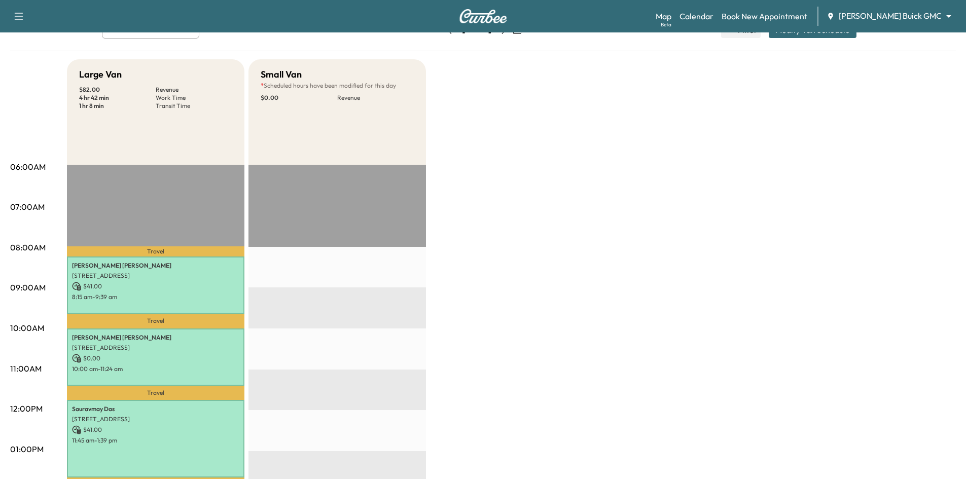
scroll to position [0, 0]
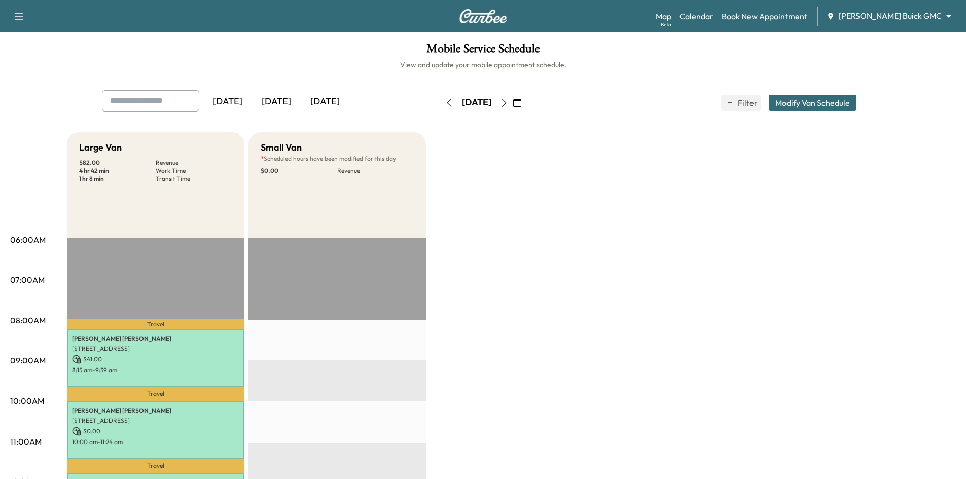
click at [521, 103] on icon "button" at bounding box center [517, 103] width 8 height 8
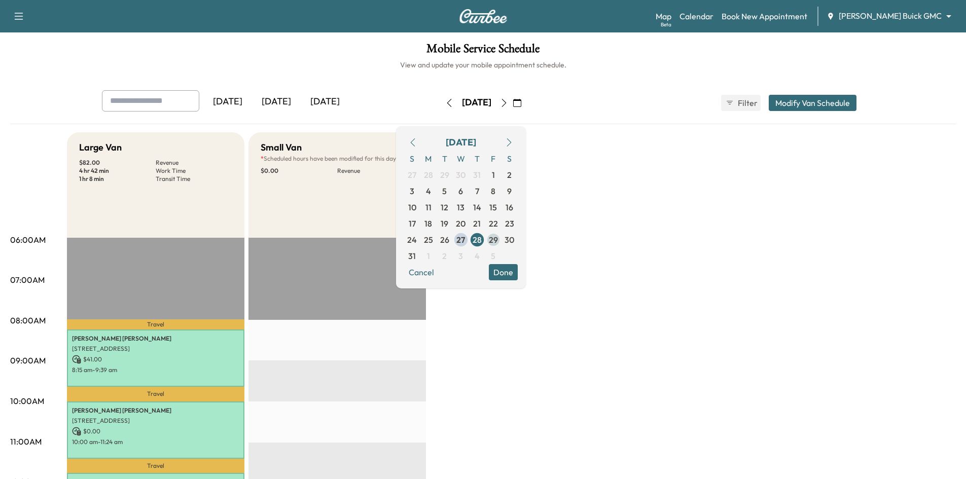
drag, startPoint x: 517, startPoint y: 240, endPoint x: 517, endPoint y: 246, distance: 5.6
click at [498, 241] on span "29" at bounding box center [493, 240] width 9 height 12
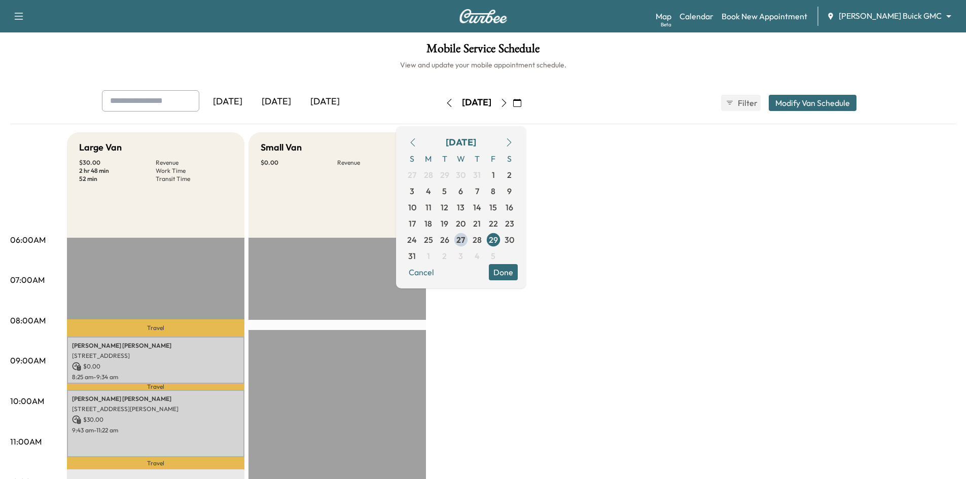
click at [518, 277] on button "Done" at bounding box center [503, 272] width 29 height 16
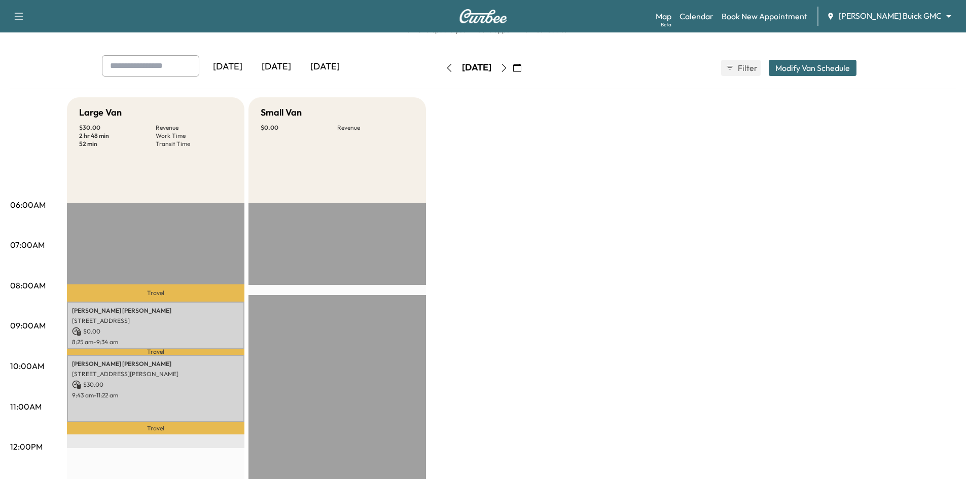
scroll to position [101, 0]
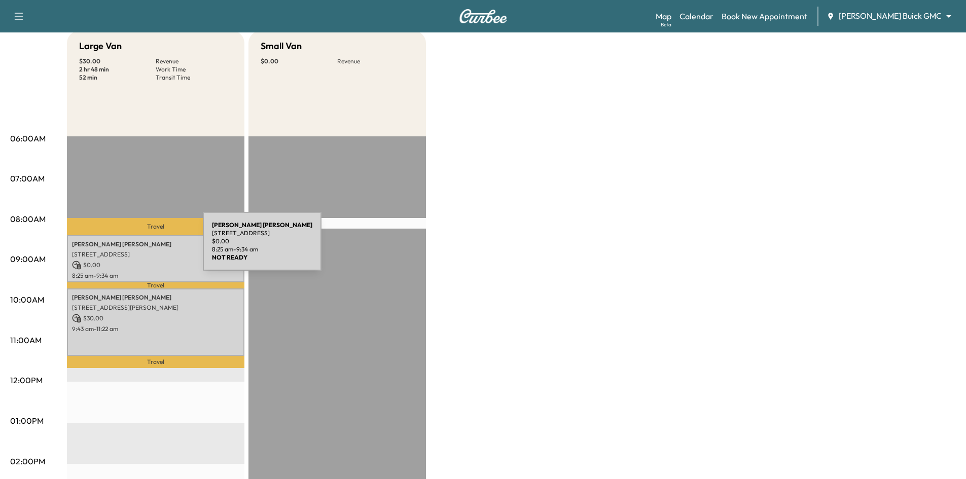
click at [127, 248] on div "[PERSON_NAME] [STREET_ADDRESS] $ 0.00 8:25 am - 9:34 am" at bounding box center [156, 258] width 178 height 47
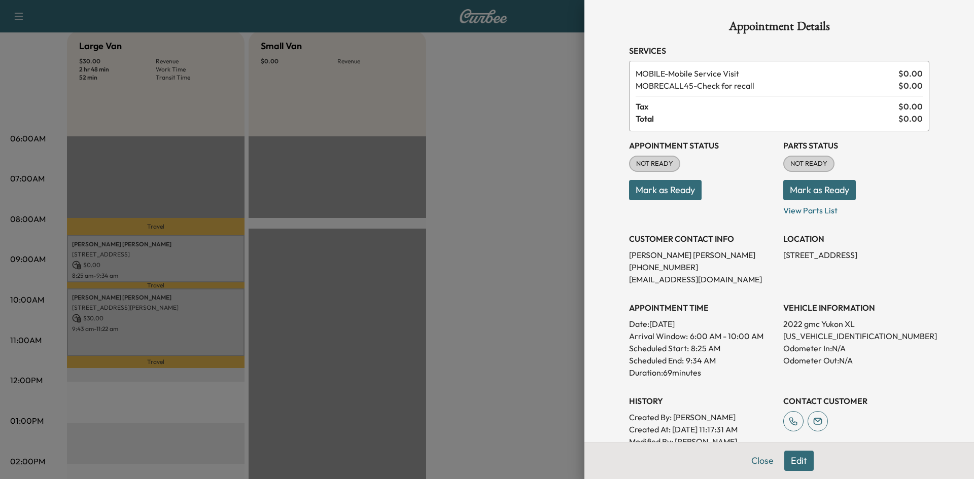
click at [141, 325] on div at bounding box center [487, 239] width 974 height 479
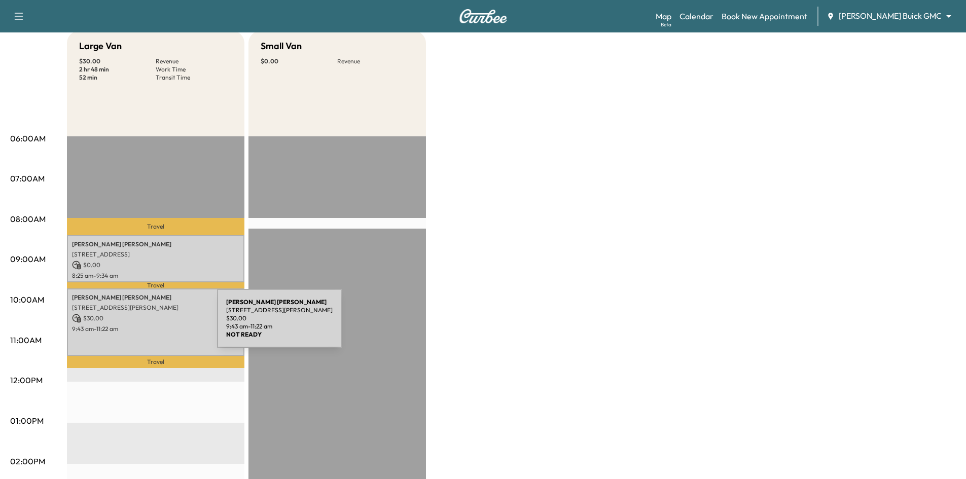
click at [141, 325] on p "9:43 am - 11:22 am" at bounding box center [155, 329] width 167 height 8
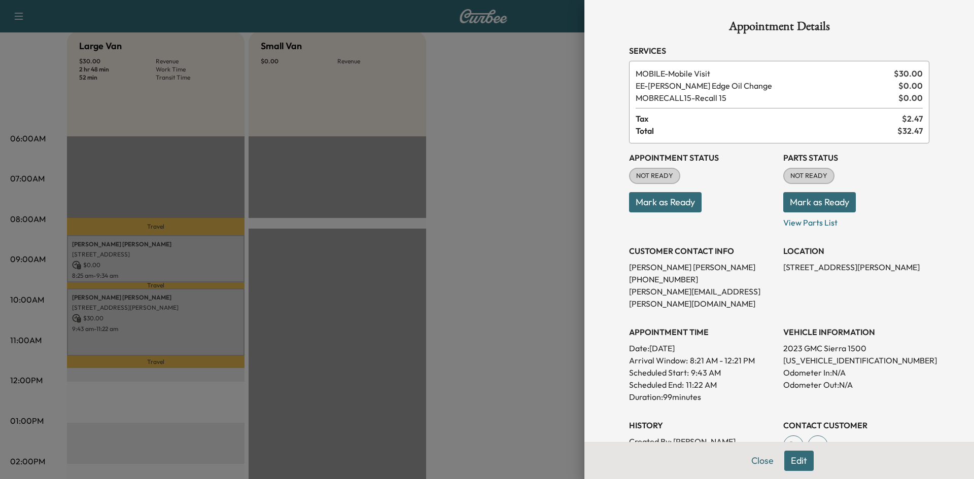
drag, startPoint x: 236, startPoint y: 105, endPoint x: 234, endPoint y: 113, distance: 7.5
click at [236, 105] on div at bounding box center [487, 239] width 974 height 479
